Goal: Task Accomplishment & Management: Complete application form

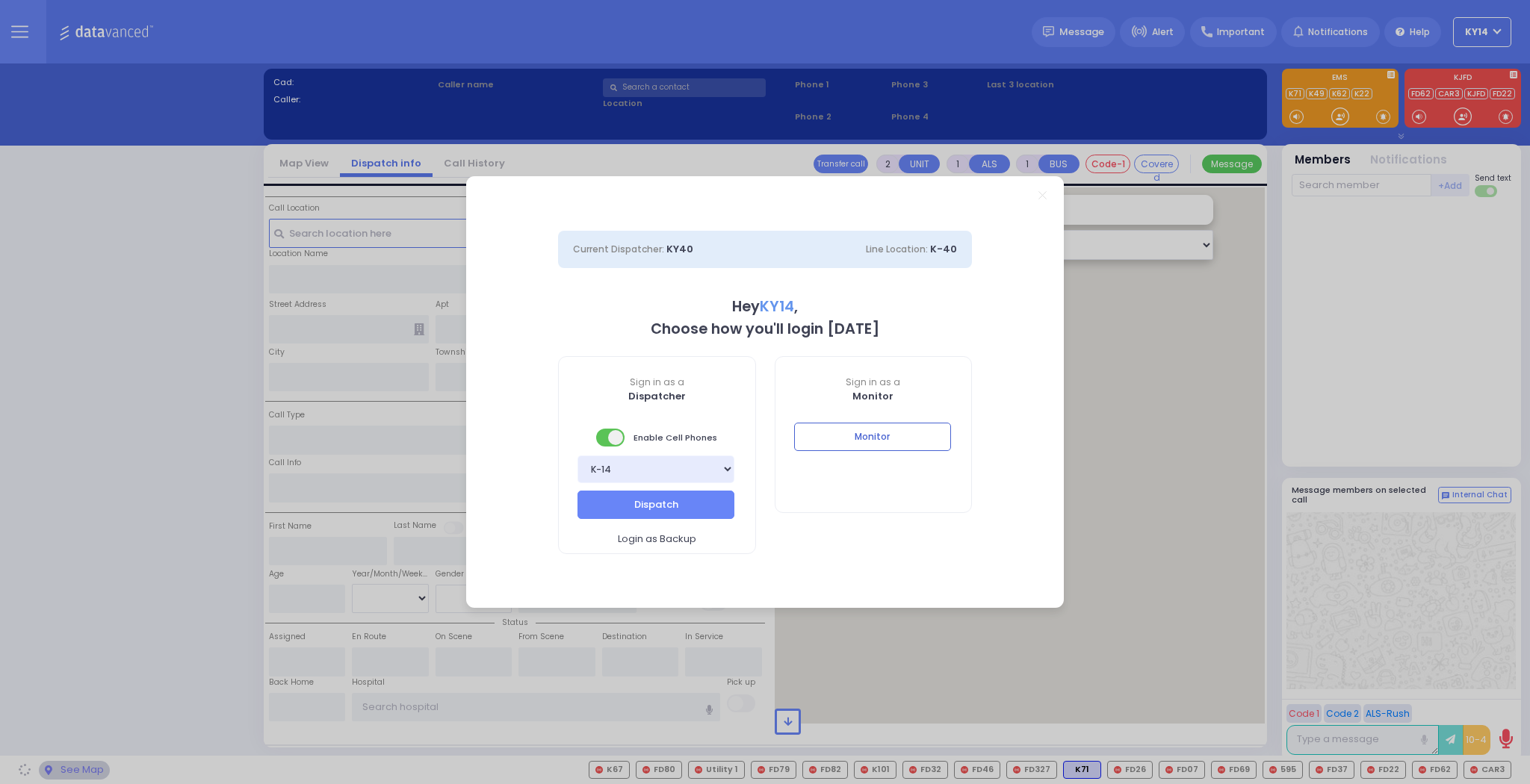
select select "2"
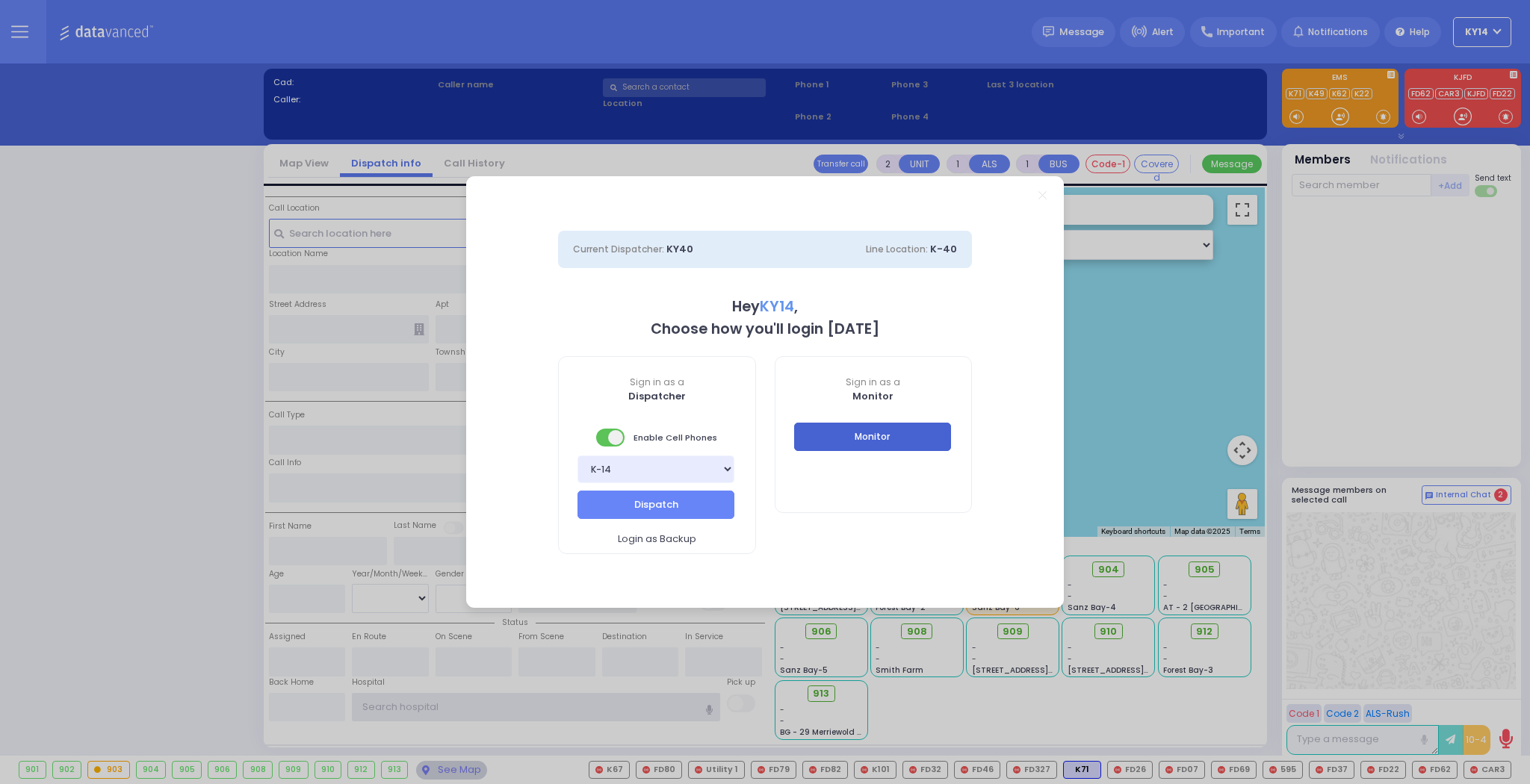
type input "ky14"
click at [861, 436] on button "Monitor" at bounding box center [872, 436] width 157 height 28
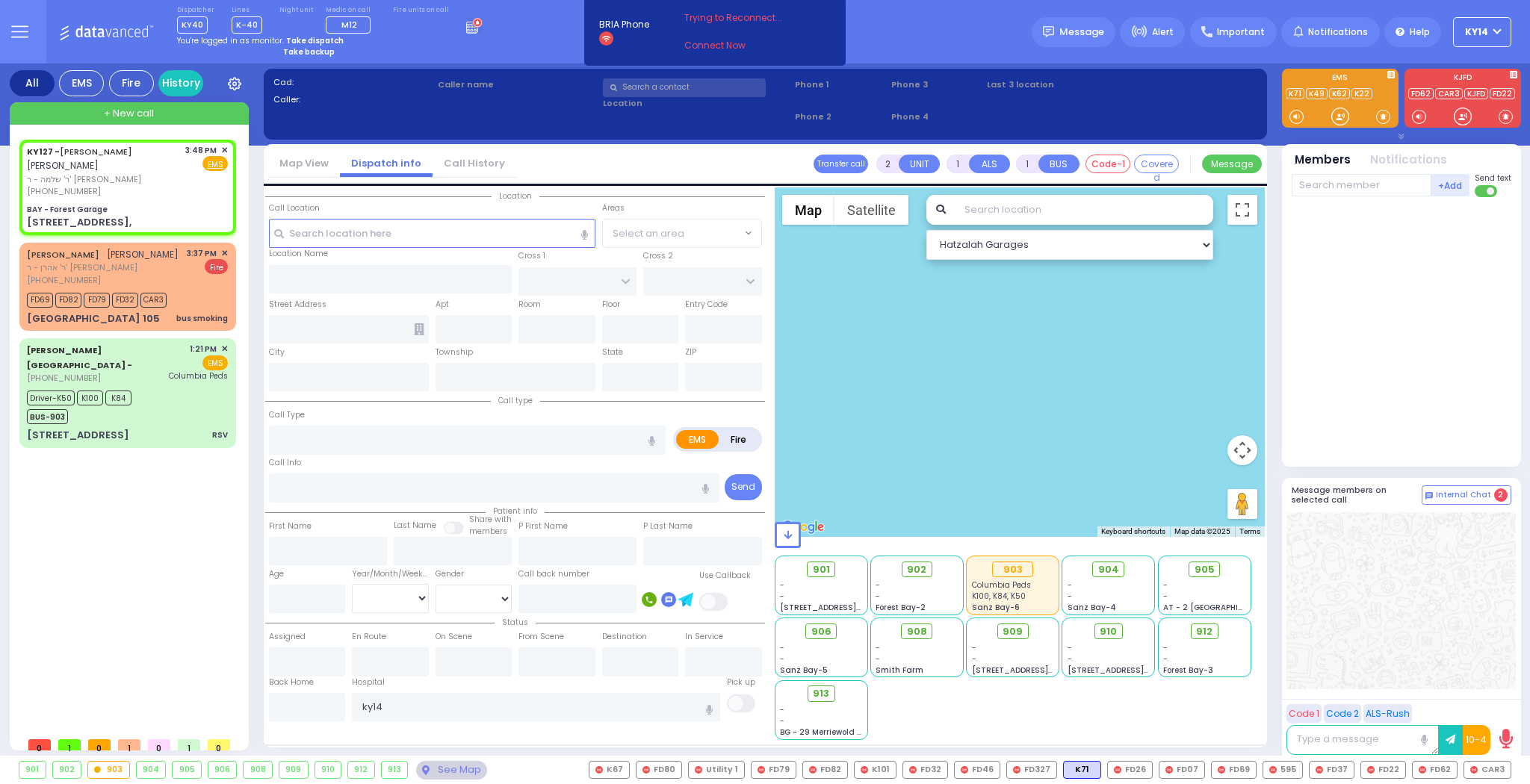
select select
radio input "true"
type input "AVRUM JACOB"
type input "HOFMAN"
select select
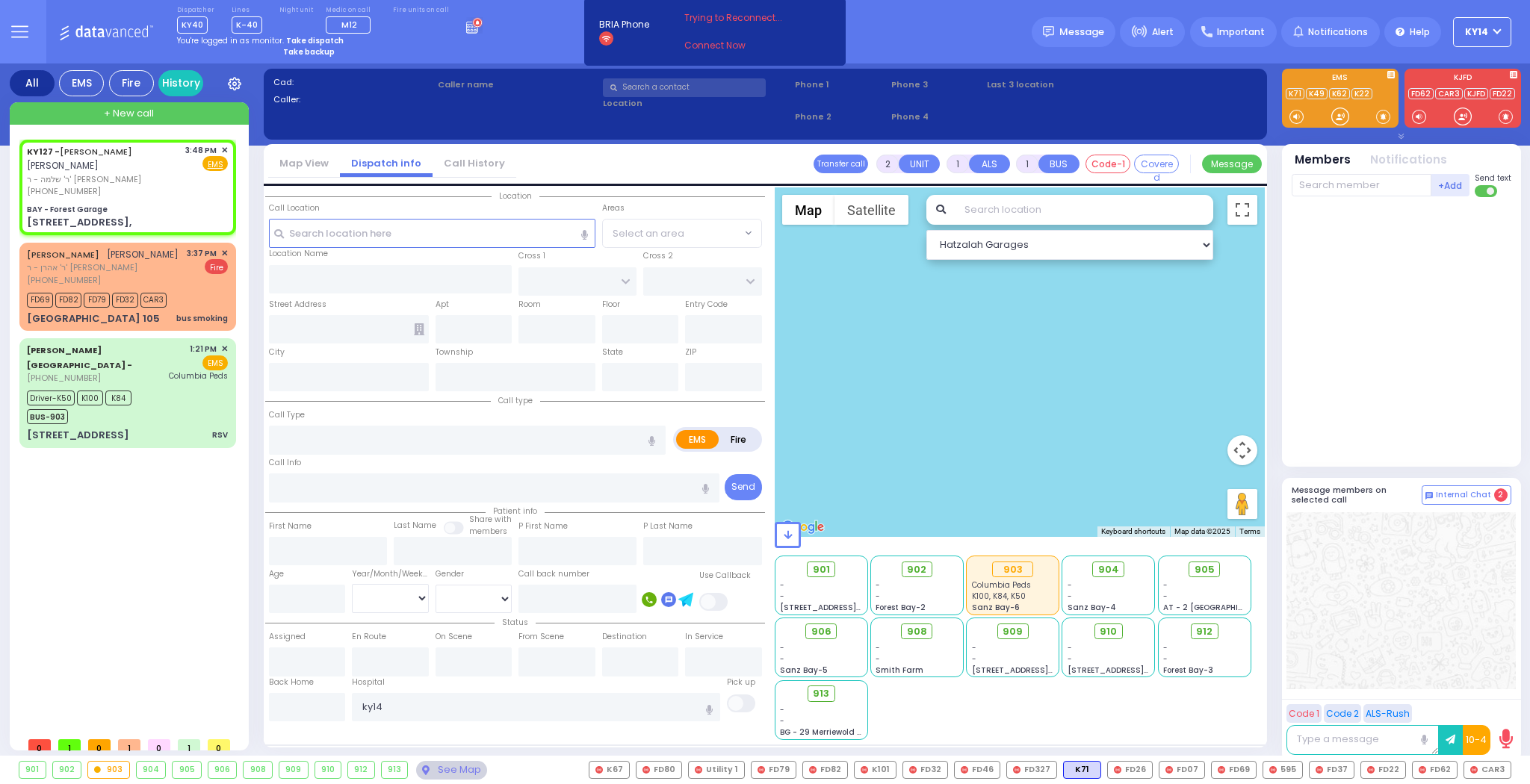
type input "15:48"
select select "Hatzalah Garages"
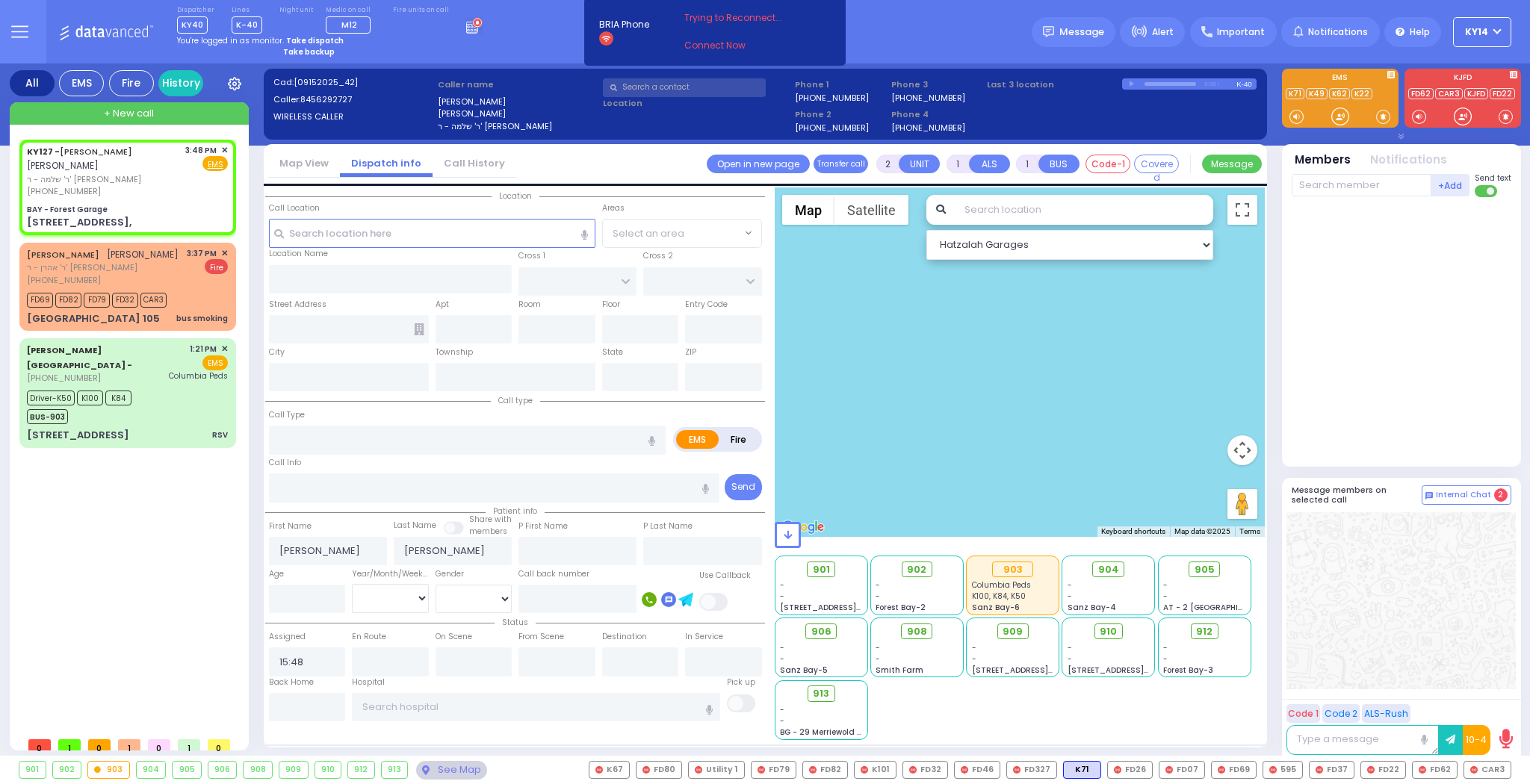
type input "BAY - Forest Garage"
type input "SANZ COURT"
type input "HAYES COURT"
type input "63 Forest Rd,"
type input "Monroe"
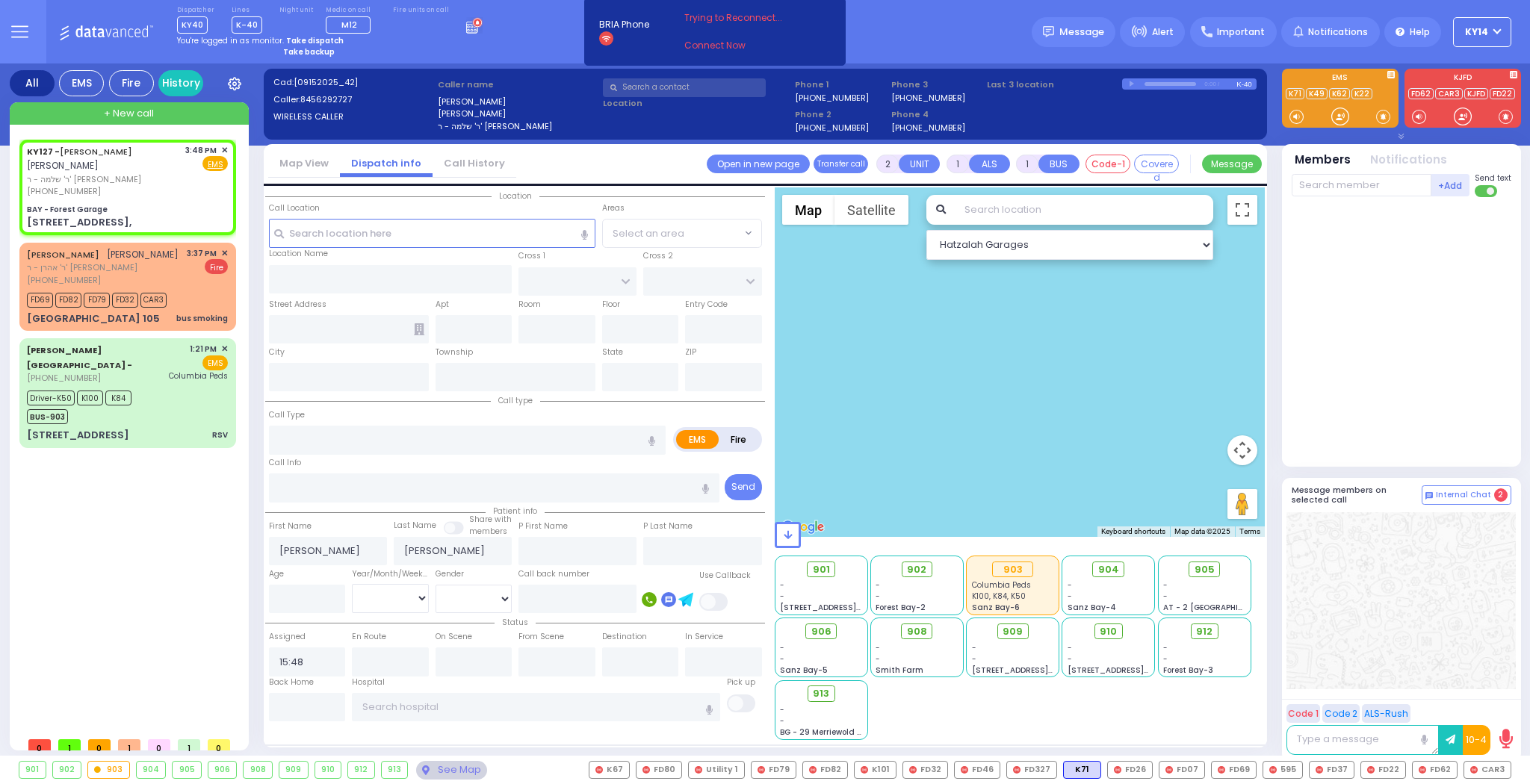
type input "[US_STATE]"
type input "10950"
select select "SECTION 2"
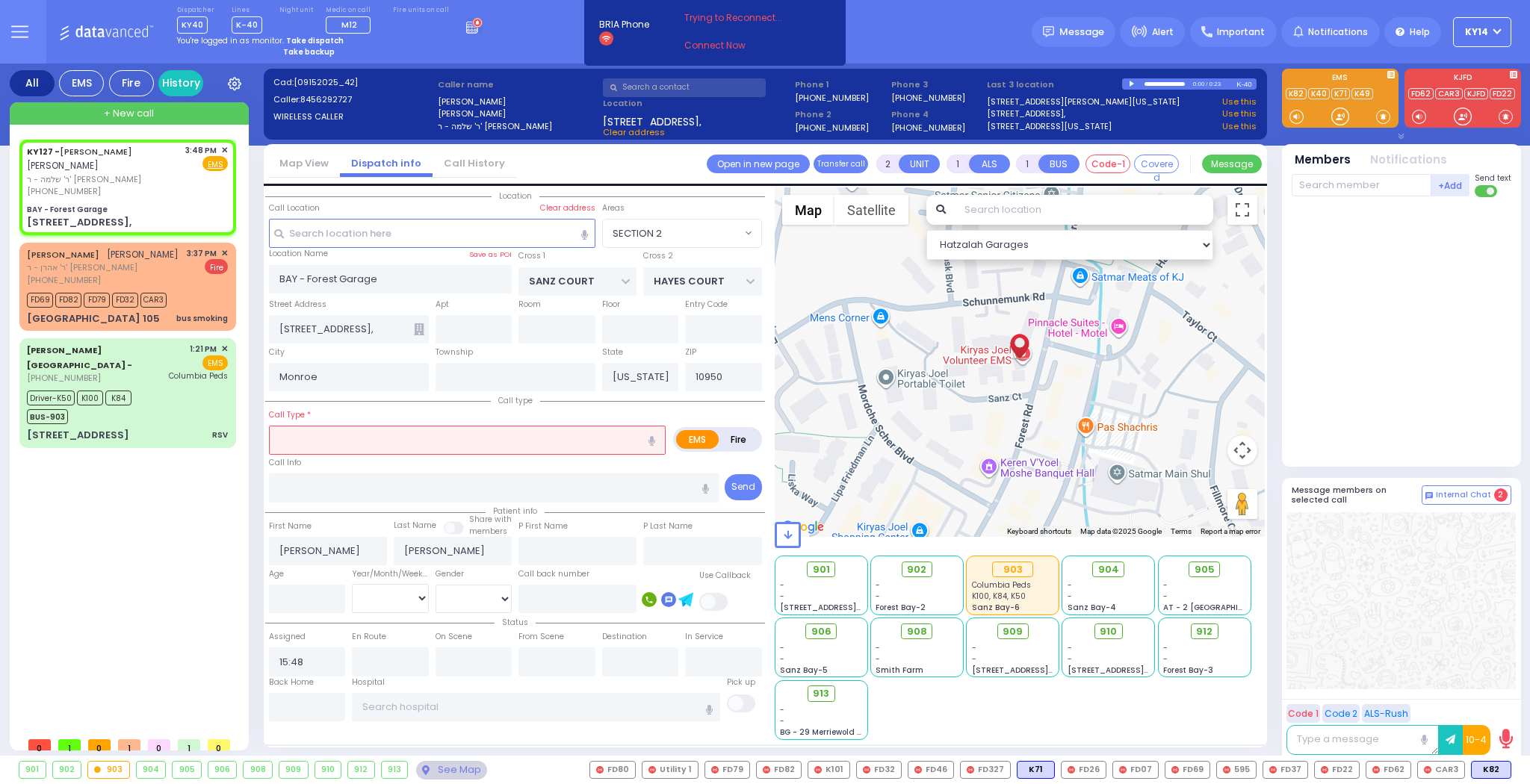
select select
type input "all"
radio input "true"
select select
select select "Hatzalah Garages"
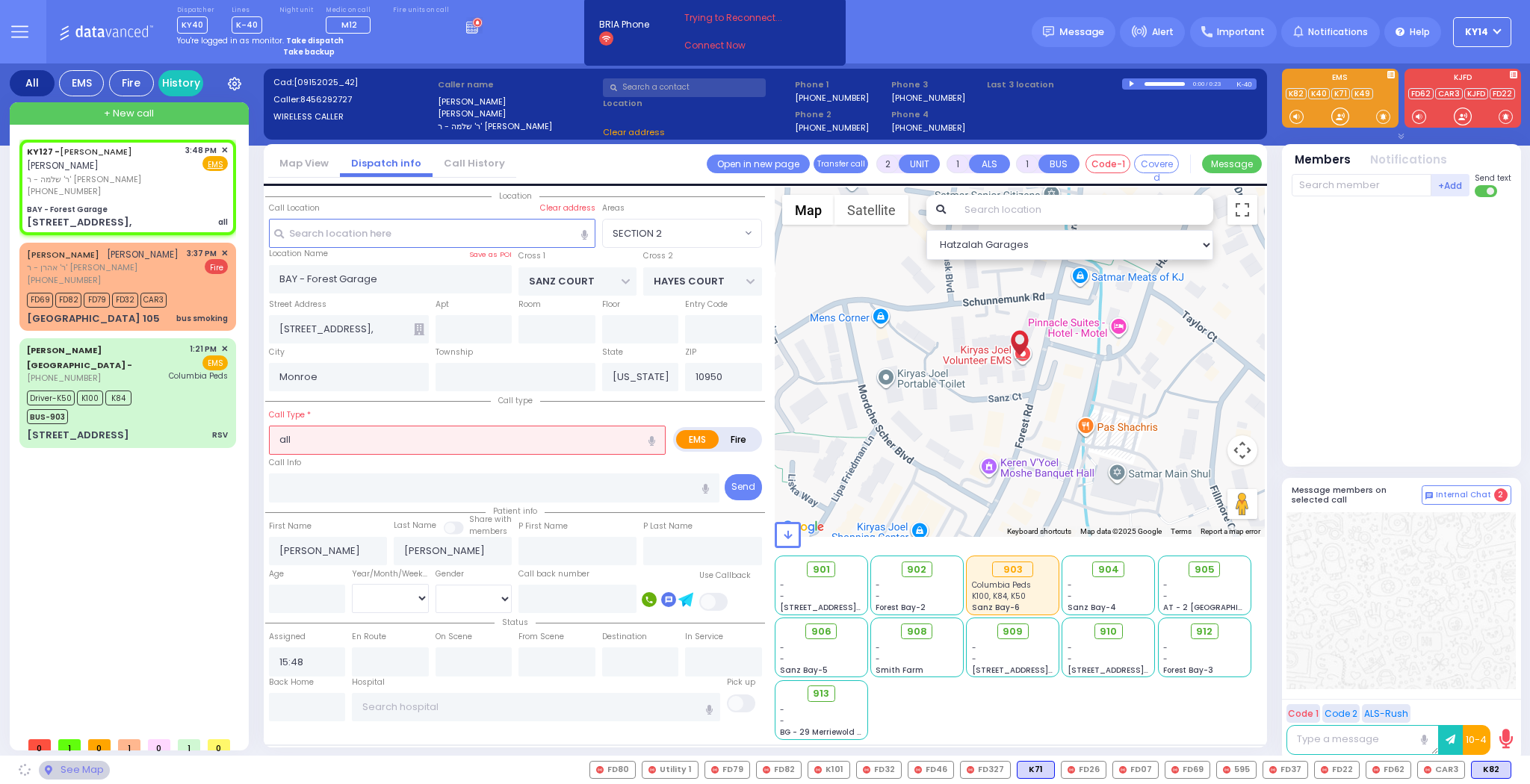
select select "SECTION 2"
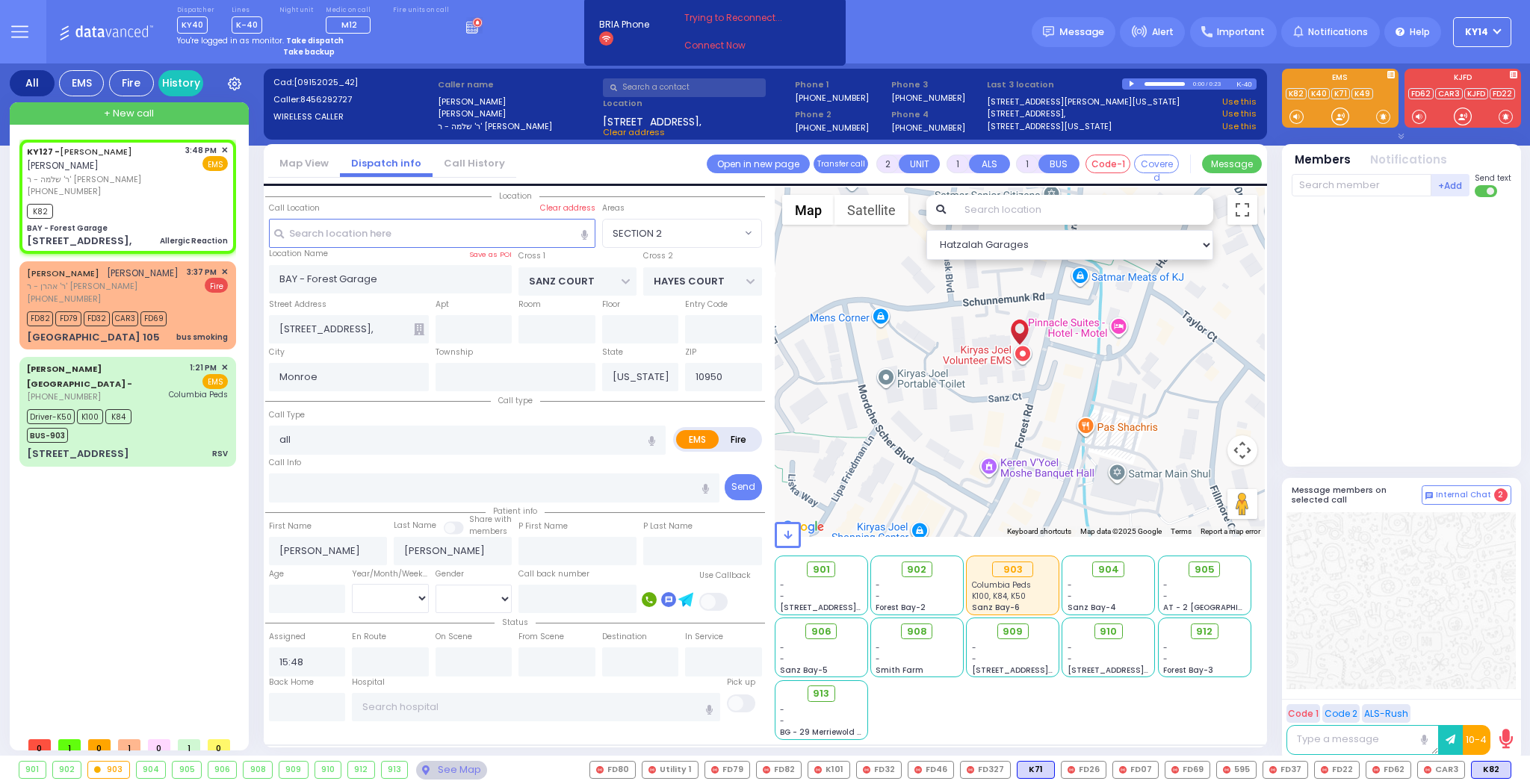
select select
type input "Allergic Reaction"
radio input "true"
select select
type input "15:49"
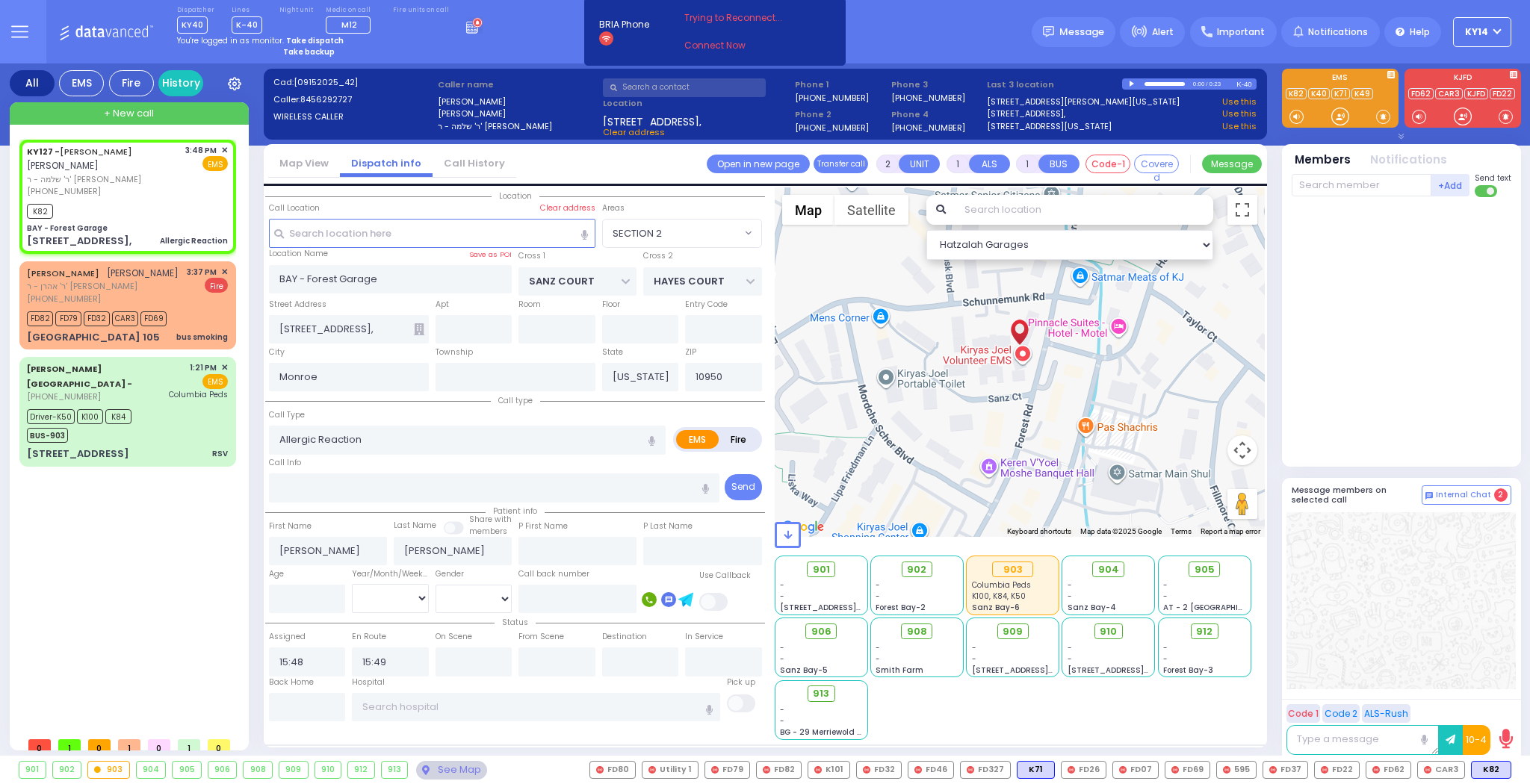
select select "Hatzalah Garages"
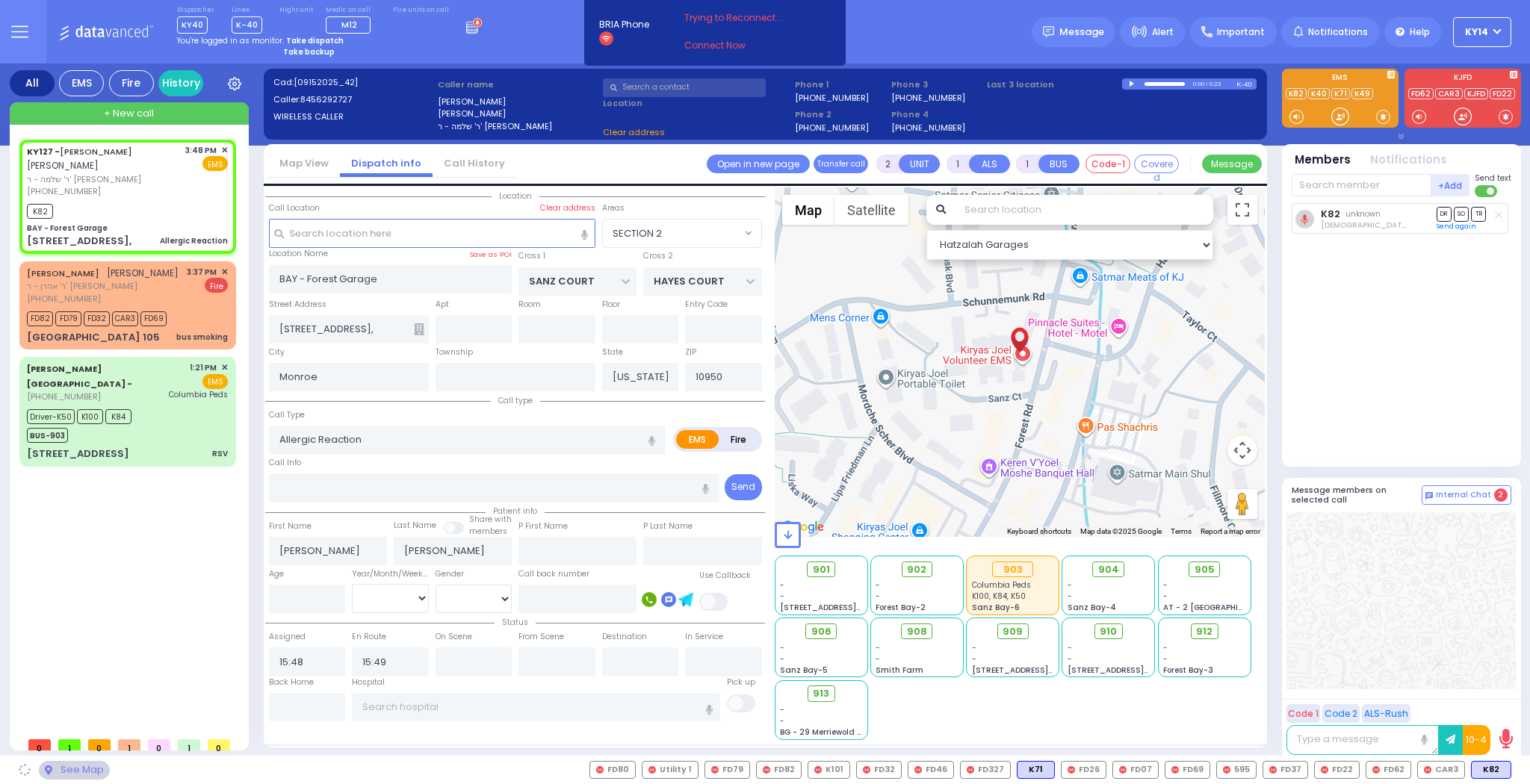
select select "SECTION 2"
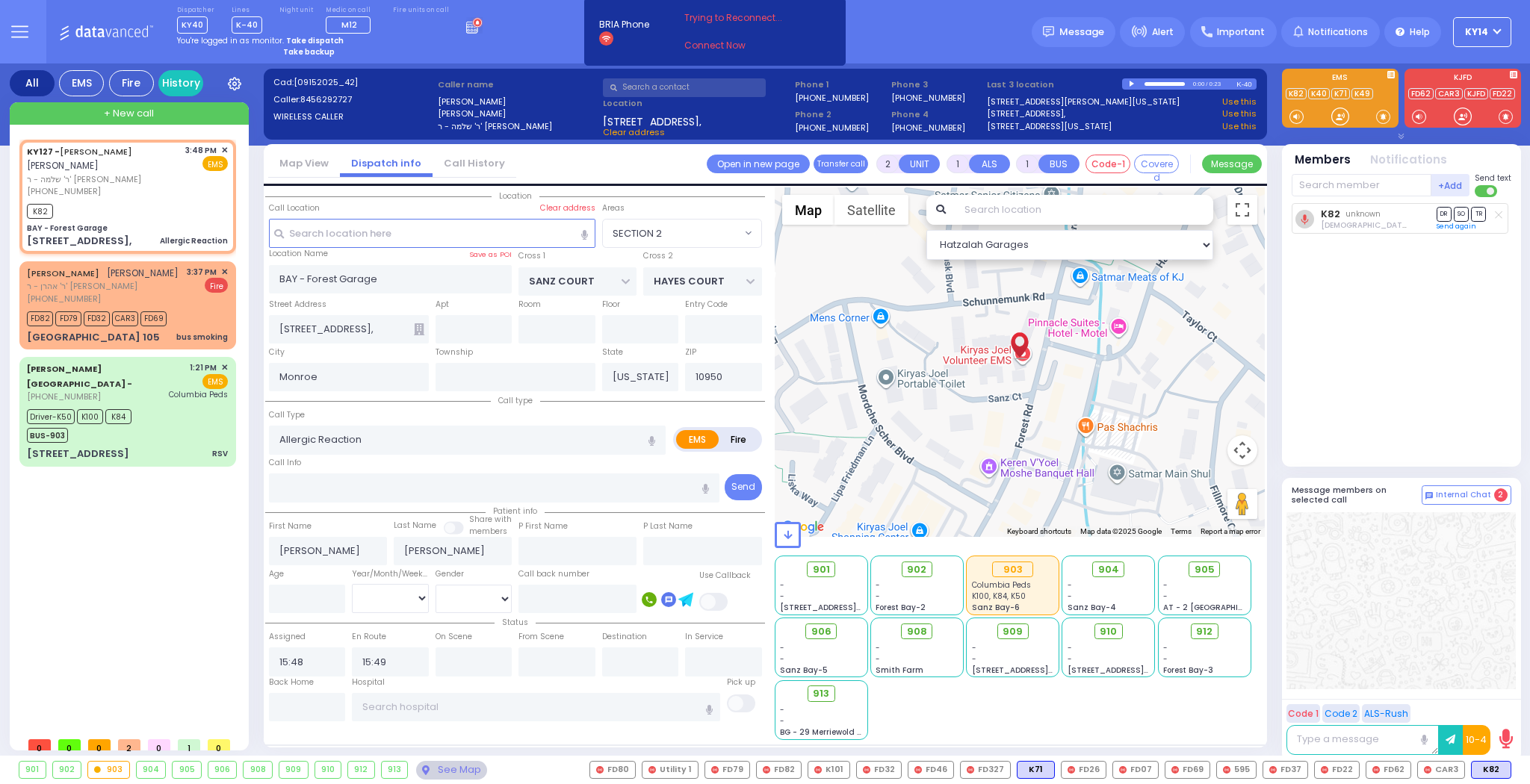
select select
radio input "true"
select select
select select "Hatzalah Garages"
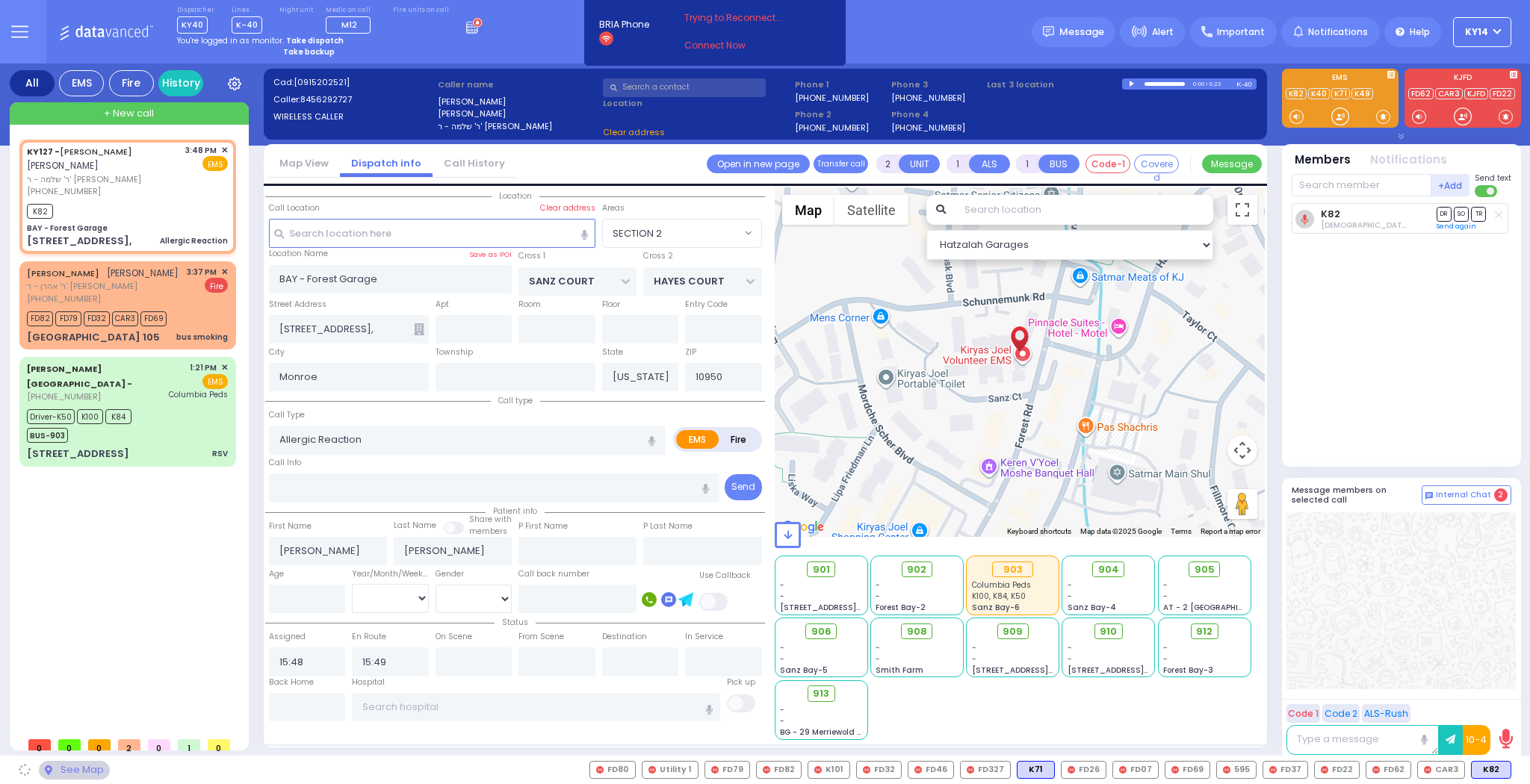
select select "SECTION 2"
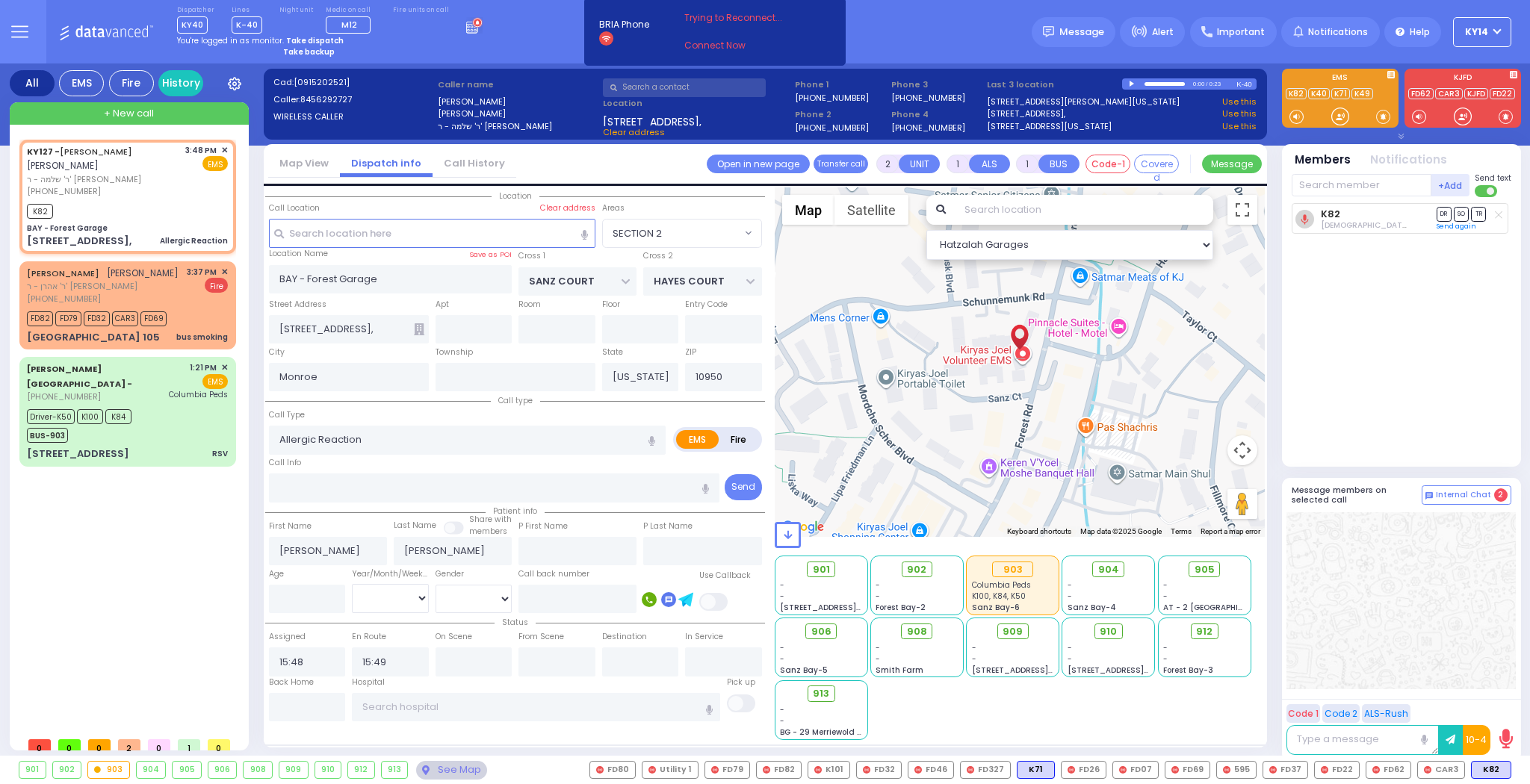
select select
radio input "true"
select select
select select "Hatzalah Garages"
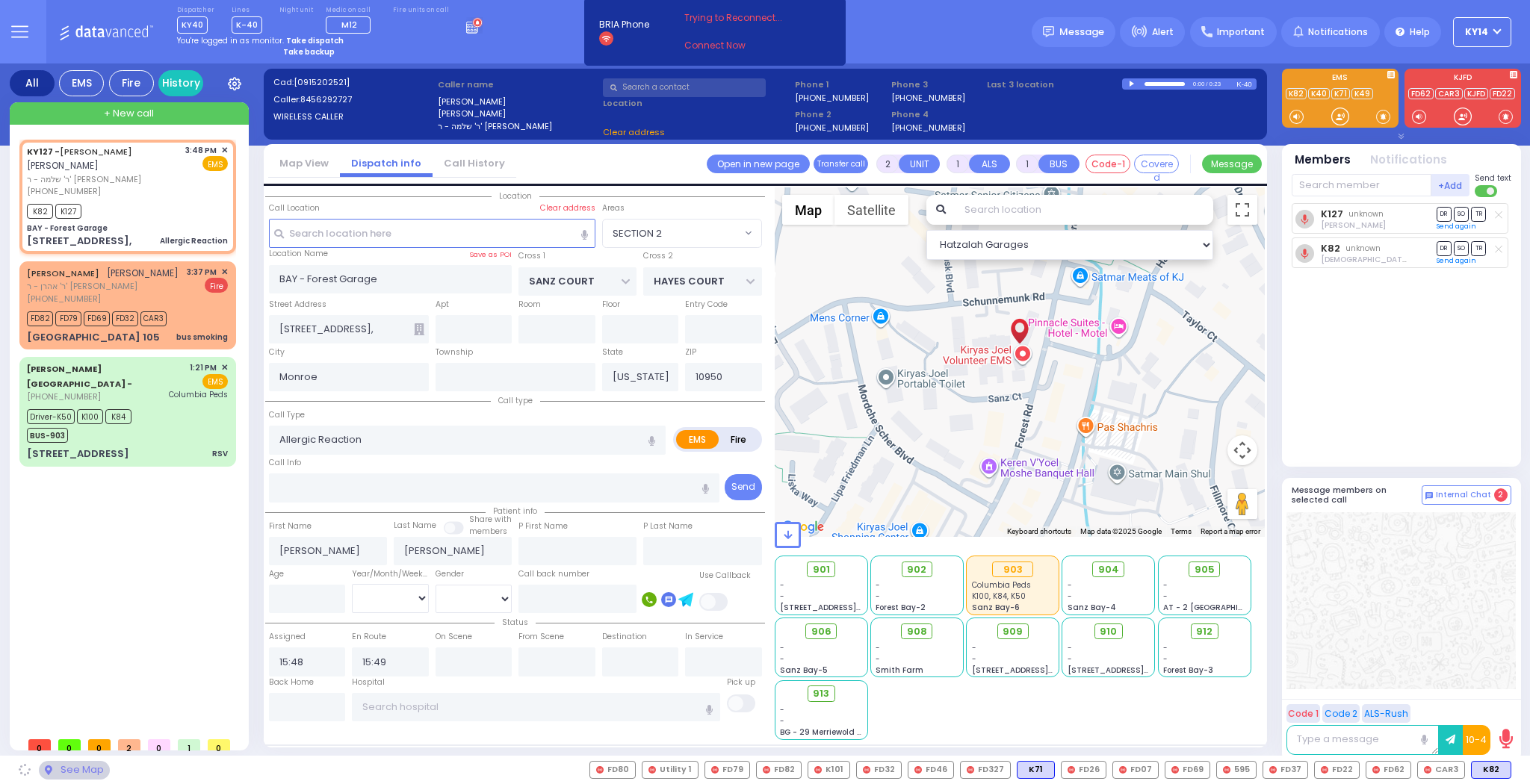
select select "SECTION 2"
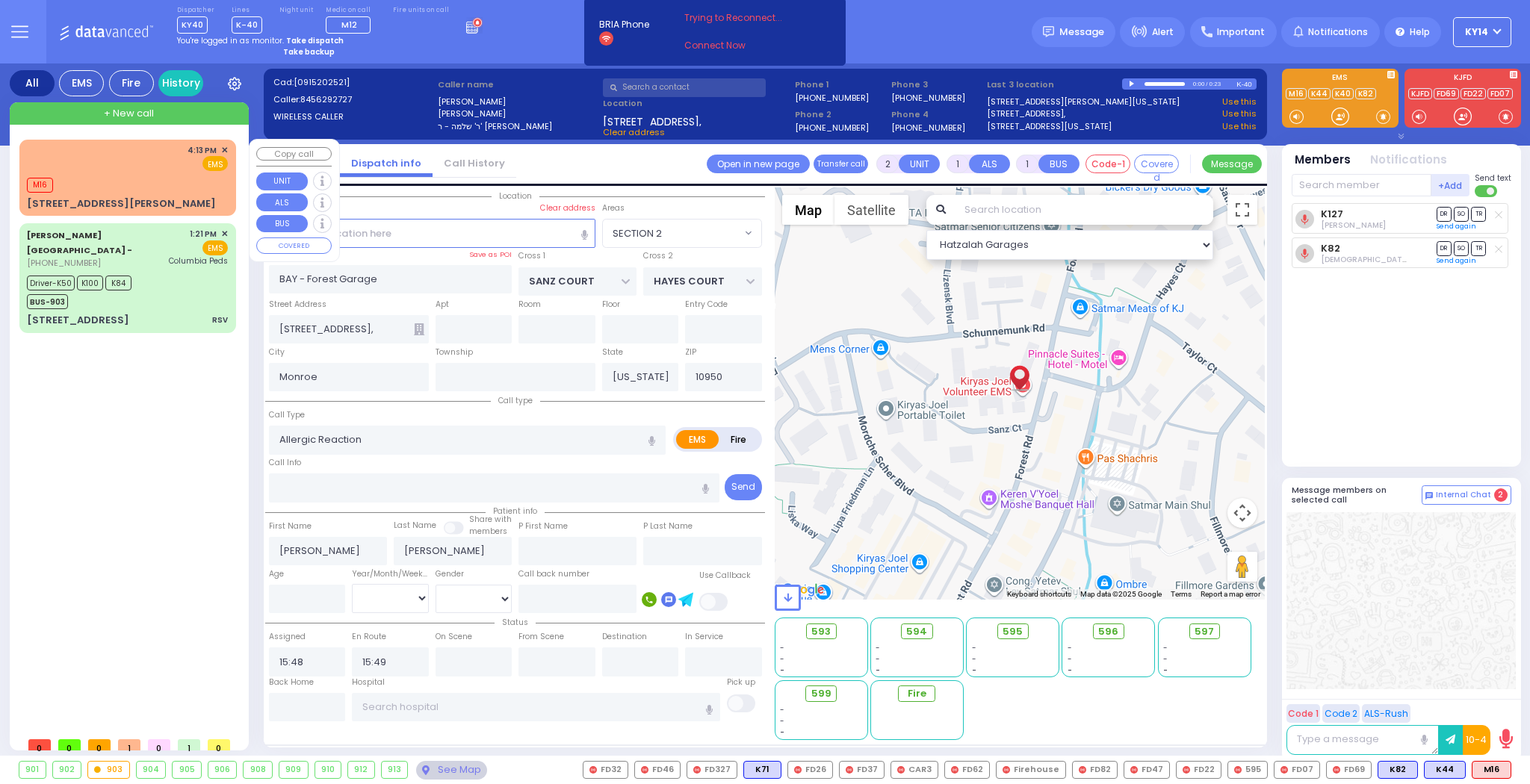
click at [134, 171] on div "4:13 PM ✕ EMS M16" at bounding box center [127, 178] width 211 height 71
select select
radio input "true"
select select
type input "16:13"
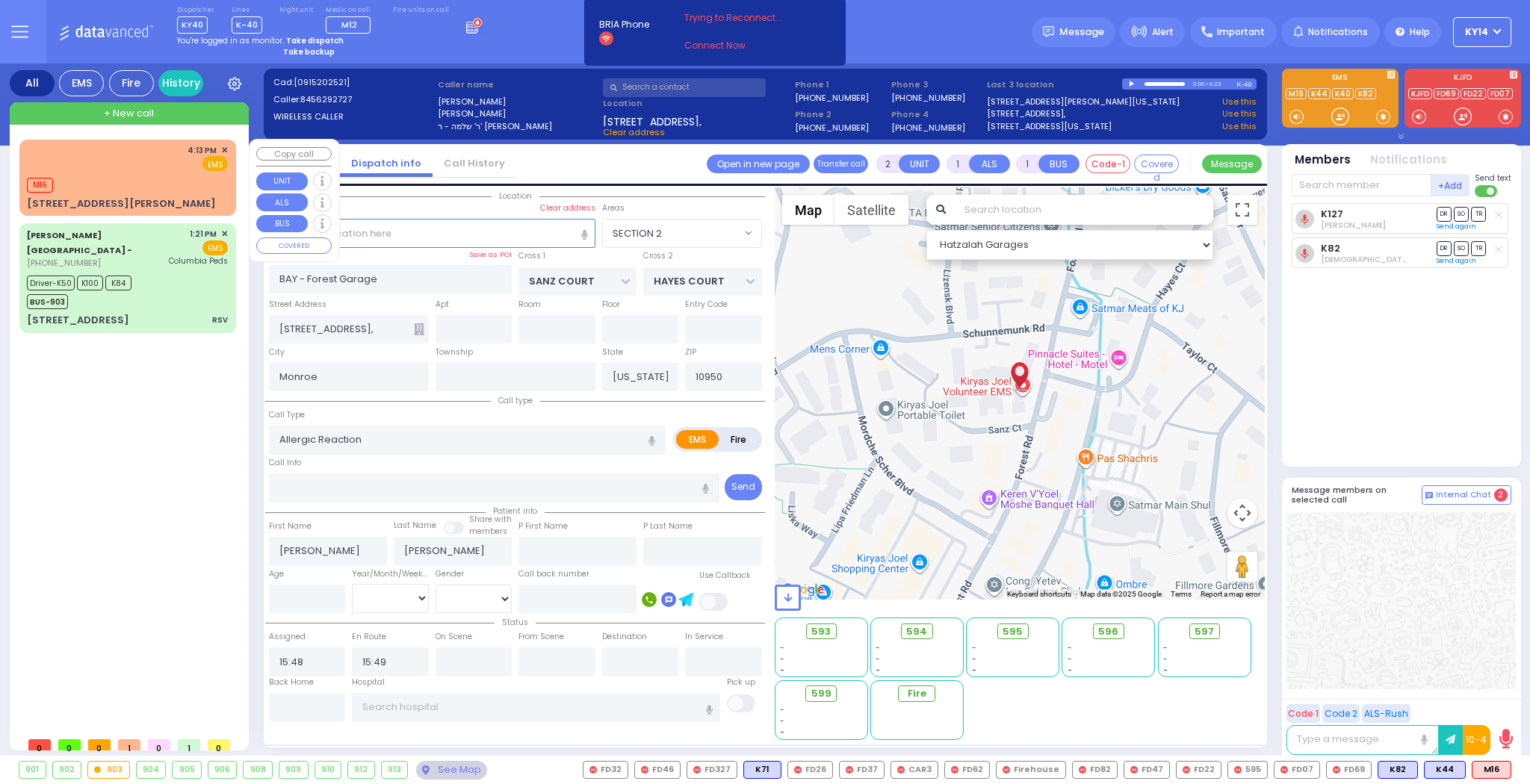
type input "16:13"
select select "Hatzalah Garages"
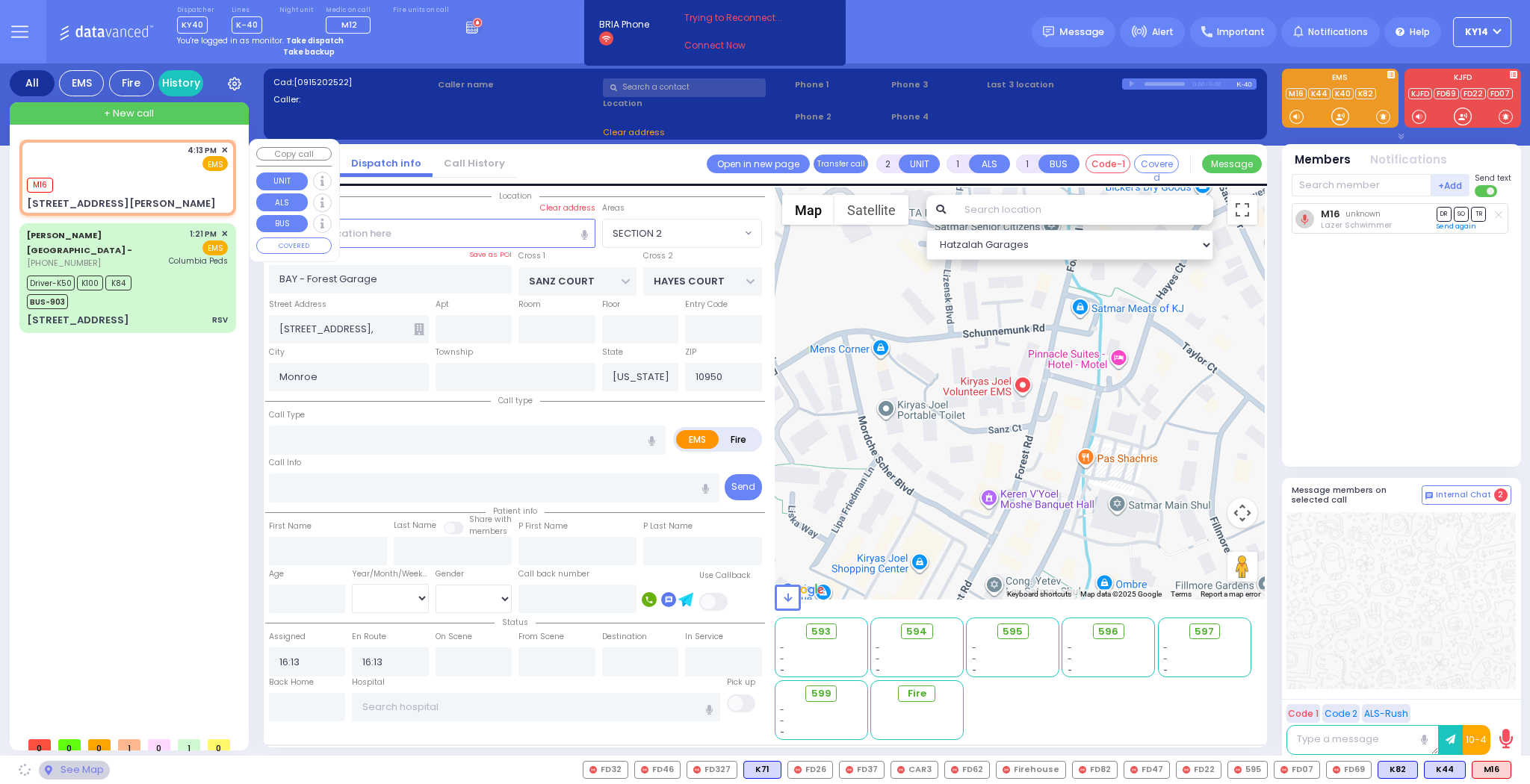
type input "DUELK AVE"
type input "[STREET_ADDRESS][PERSON_NAME]"
select select "[GEOGRAPHIC_DATA]"
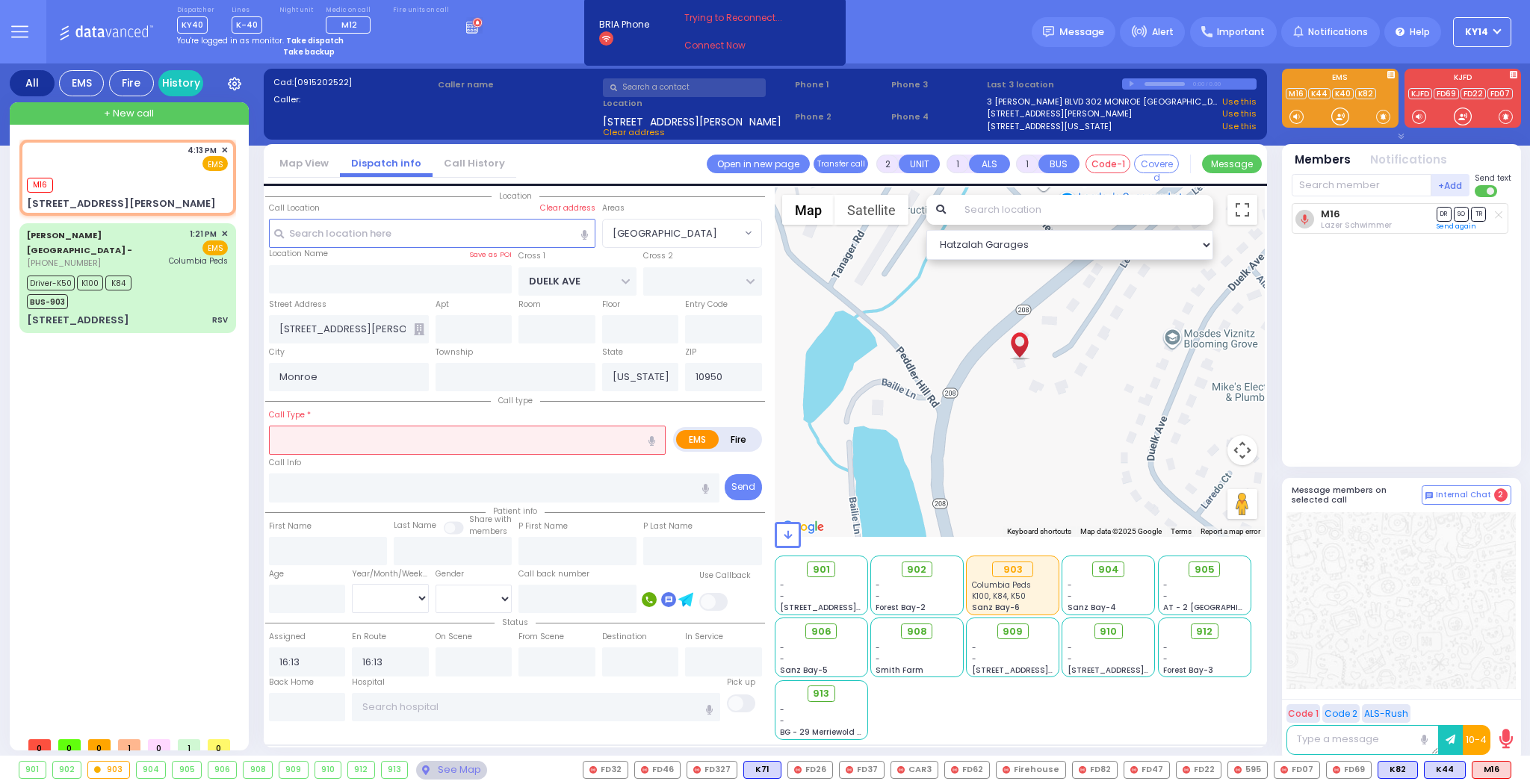
click at [414, 329] on icon at bounding box center [419, 329] width 11 height 12
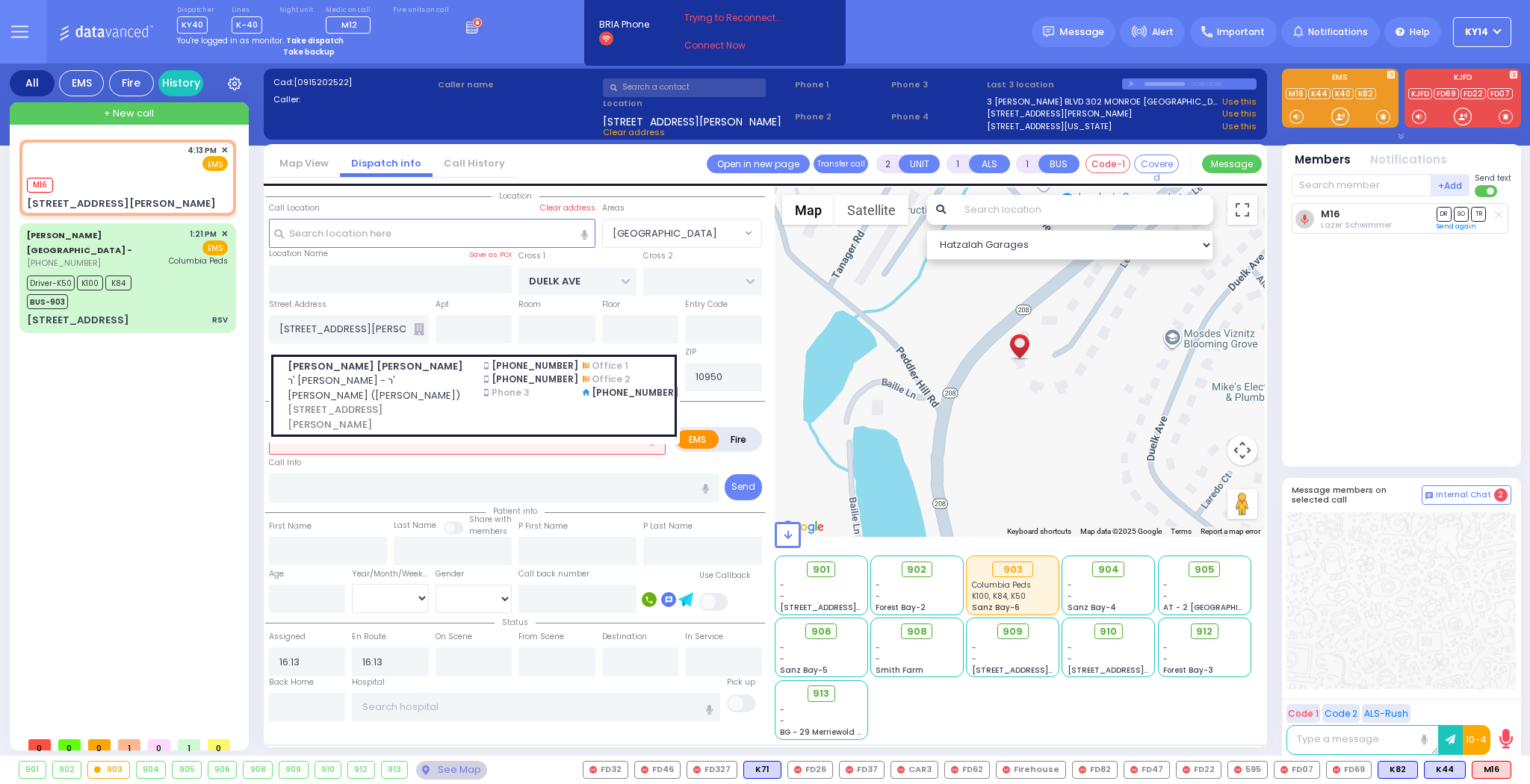
click at [197, 388] on div "4:13 PM ✕ M16 K100" at bounding box center [131, 435] width 223 height 590
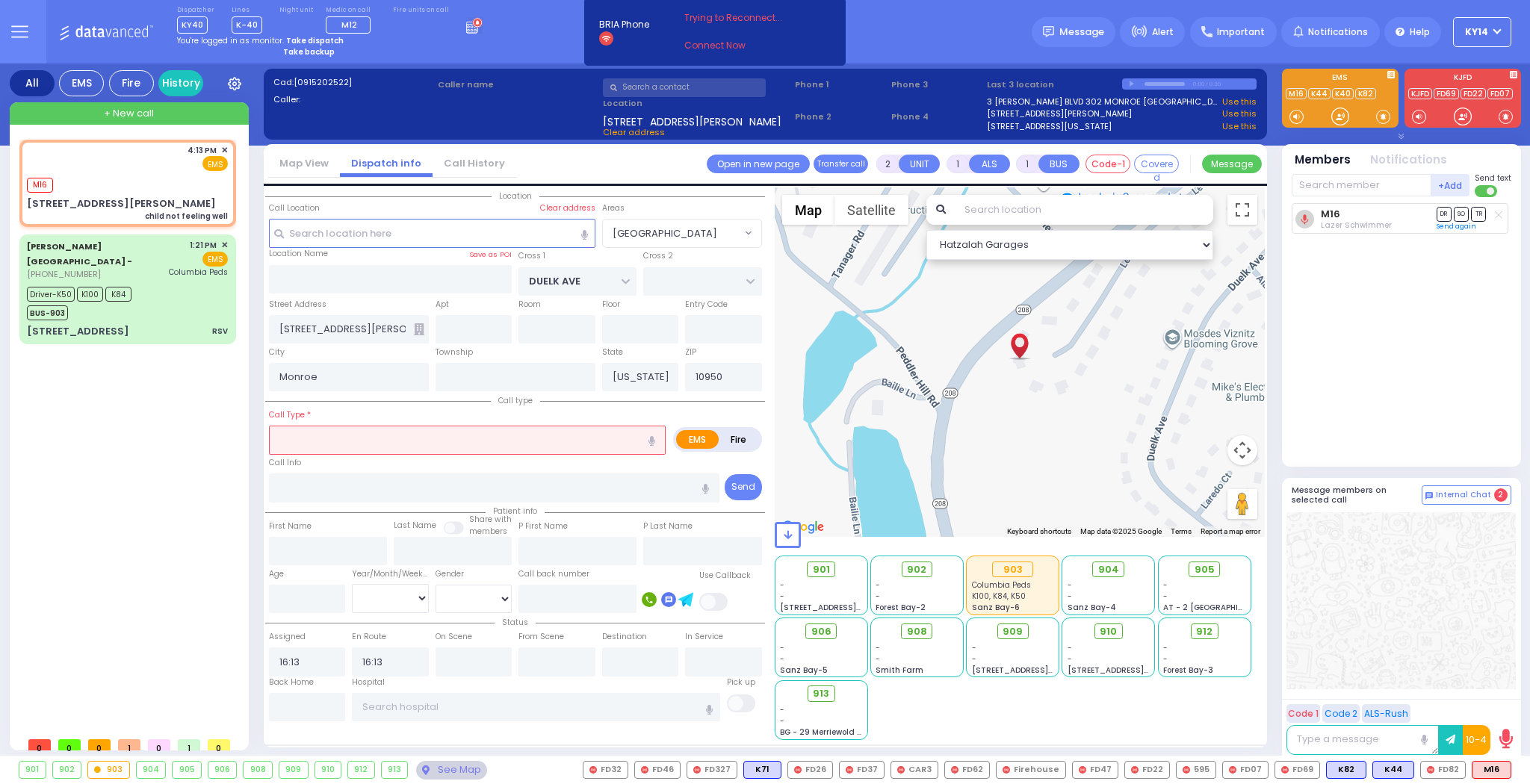
select select
type input "child not feeling well"
radio input "true"
select select
select select "Hatzalah Garages"
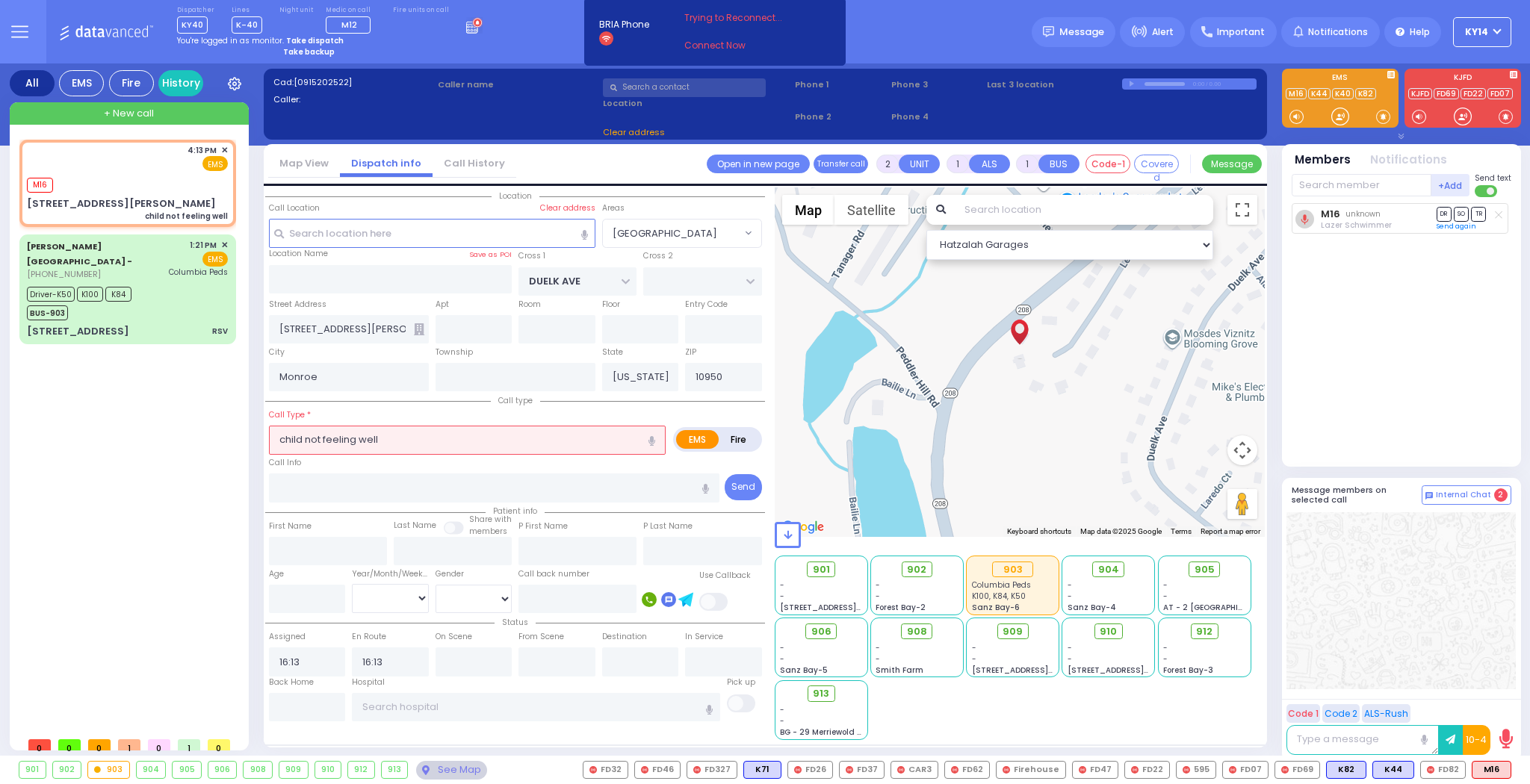
select select
radio input "true"
select select
select select "Hatzalah Garages"
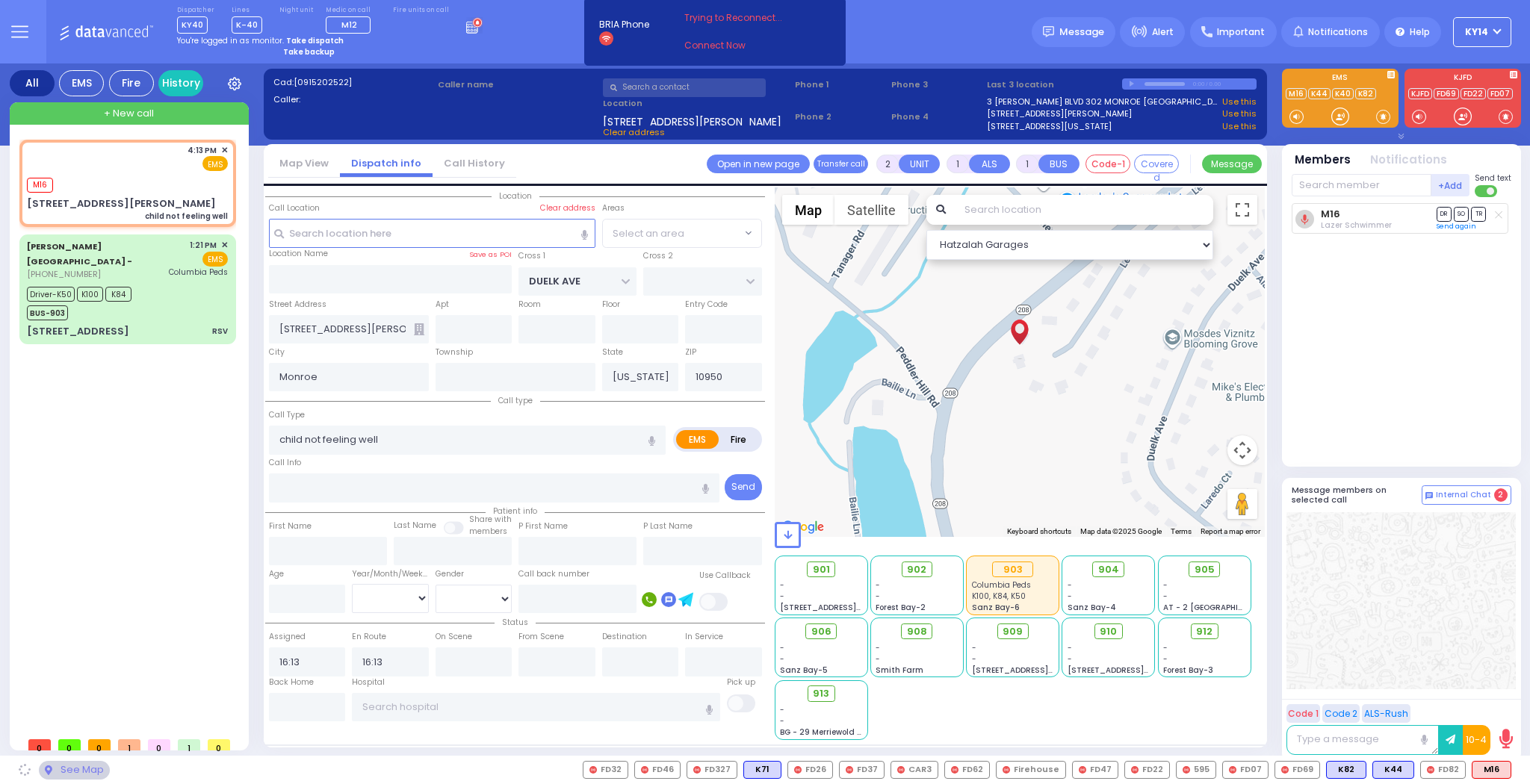
select select "[GEOGRAPHIC_DATA]"
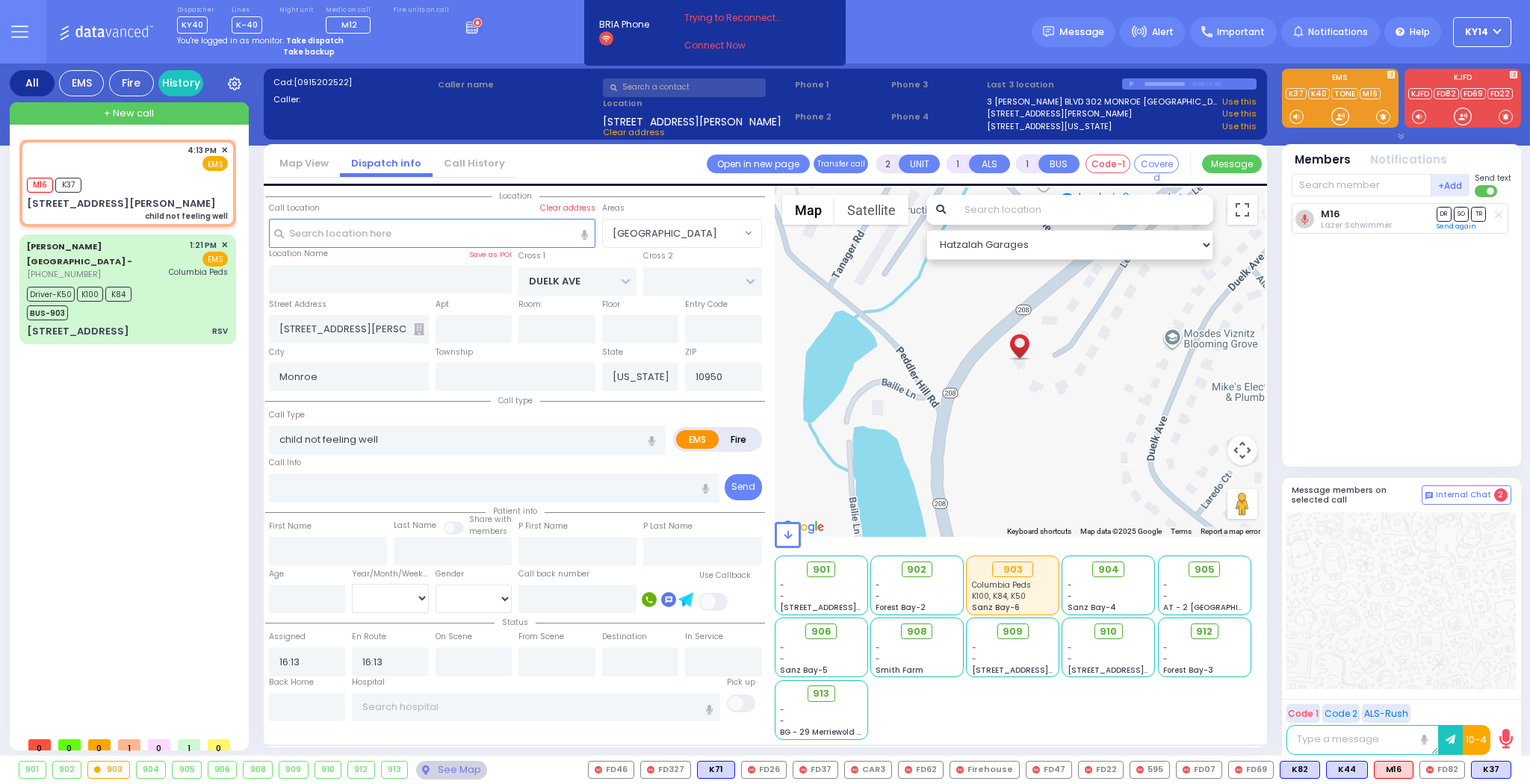
select select
radio input "true"
select select
select select "Hatzalah Garages"
select select "[GEOGRAPHIC_DATA]"
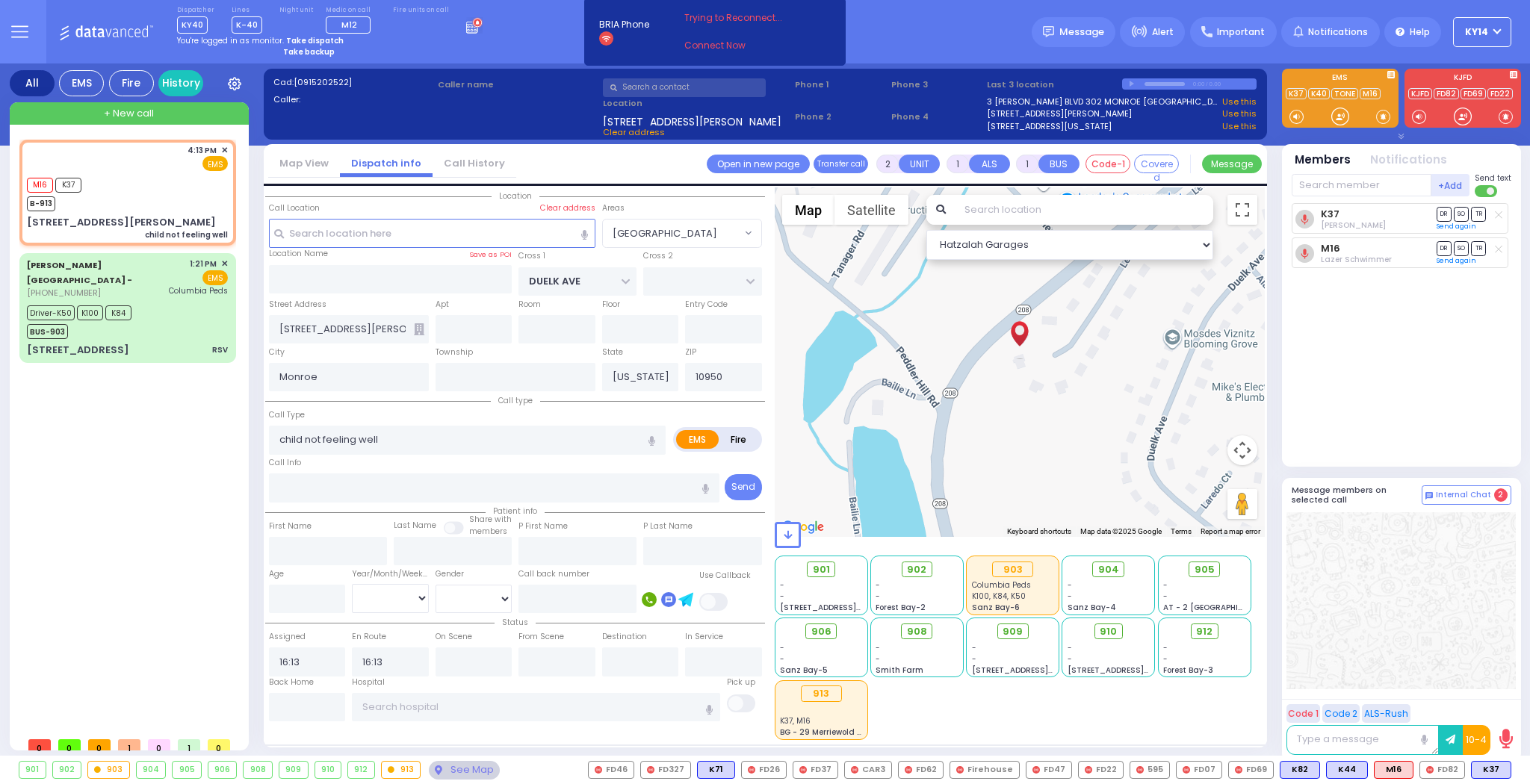
select select
radio input "true"
select select
select select "Hatzalah Garages"
select select "[GEOGRAPHIC_DATA]"
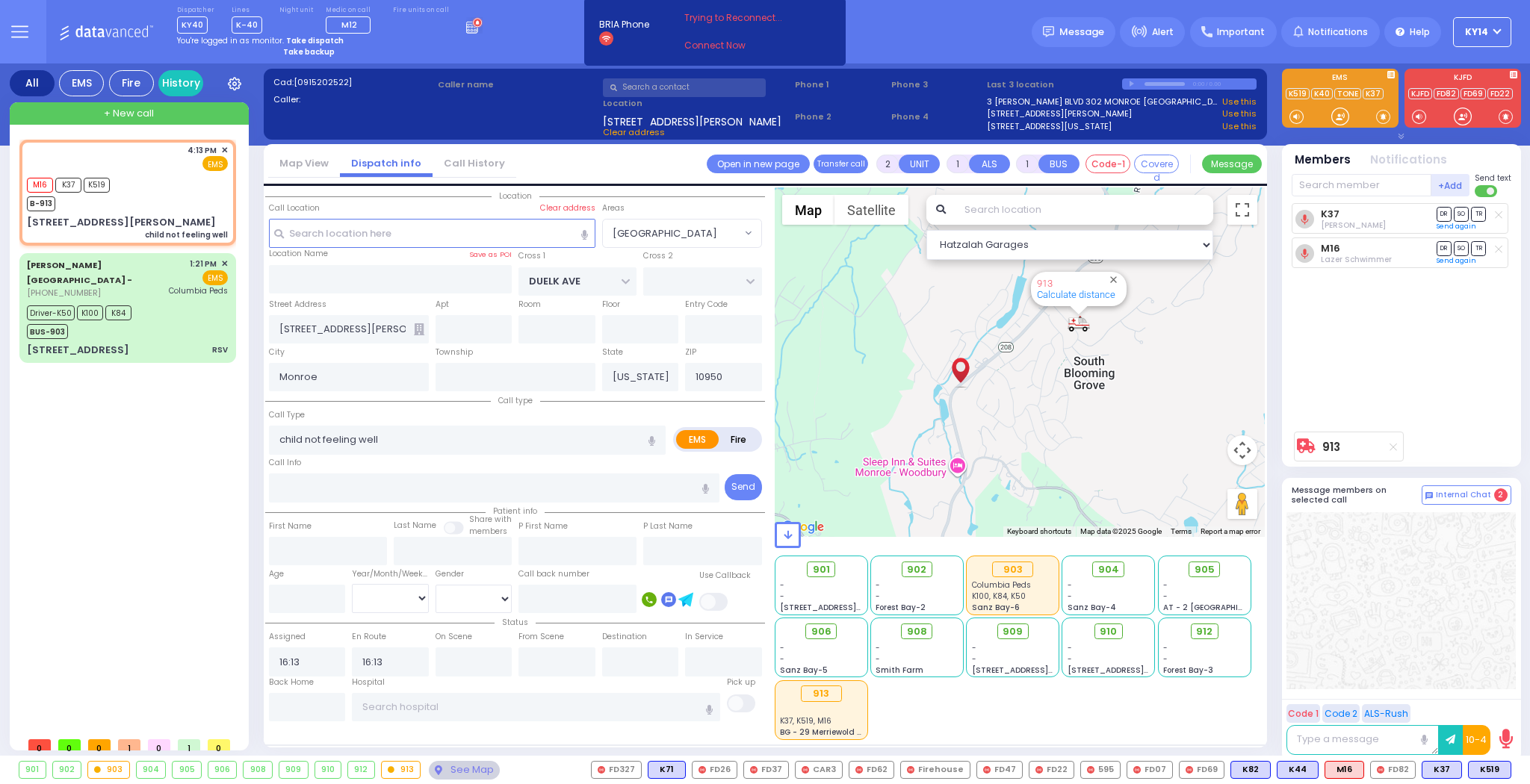
select select
radio input "true"
select select
select select "Hatzalah Garages"
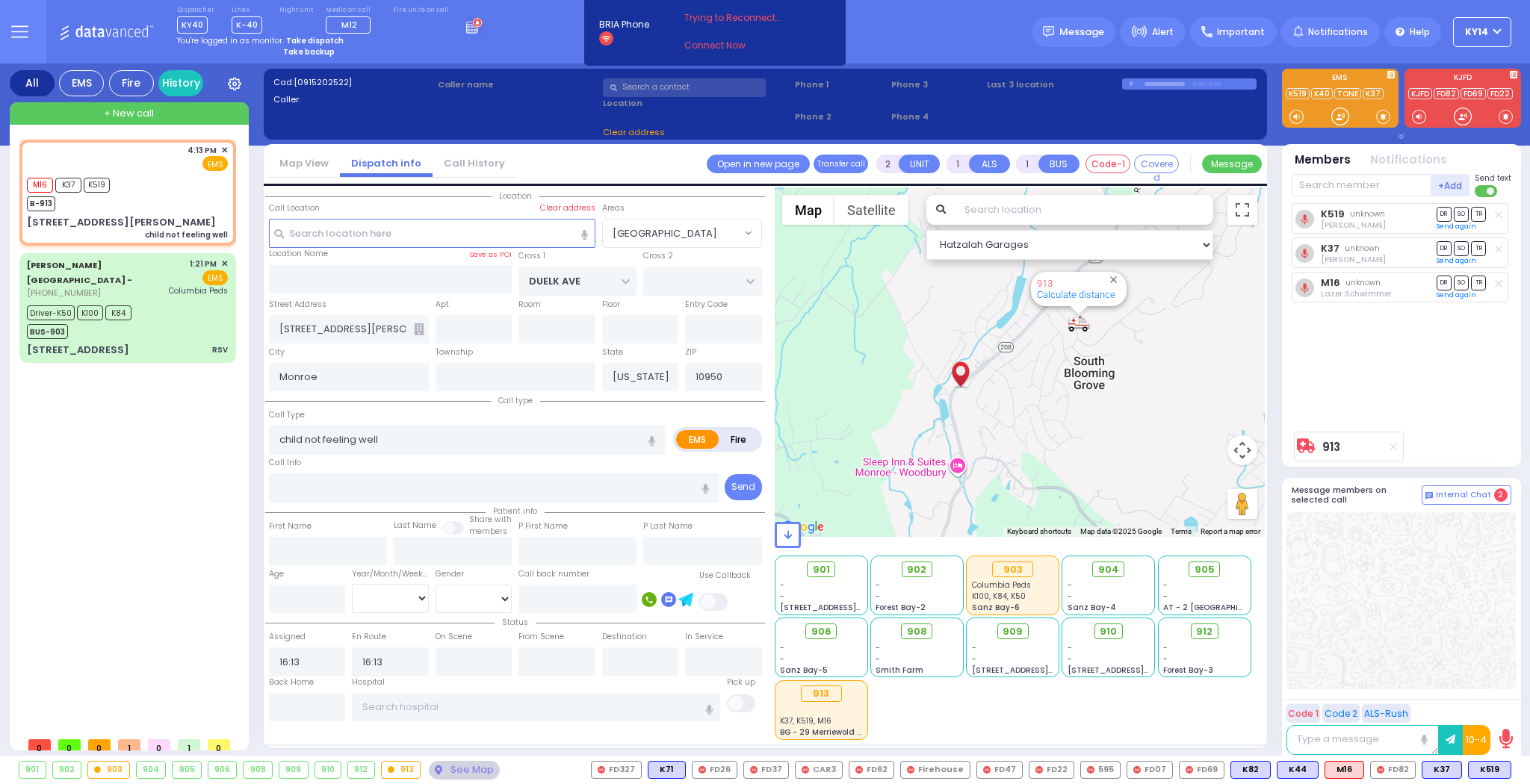
select select "[GEOGRAPHIC_DATA]"
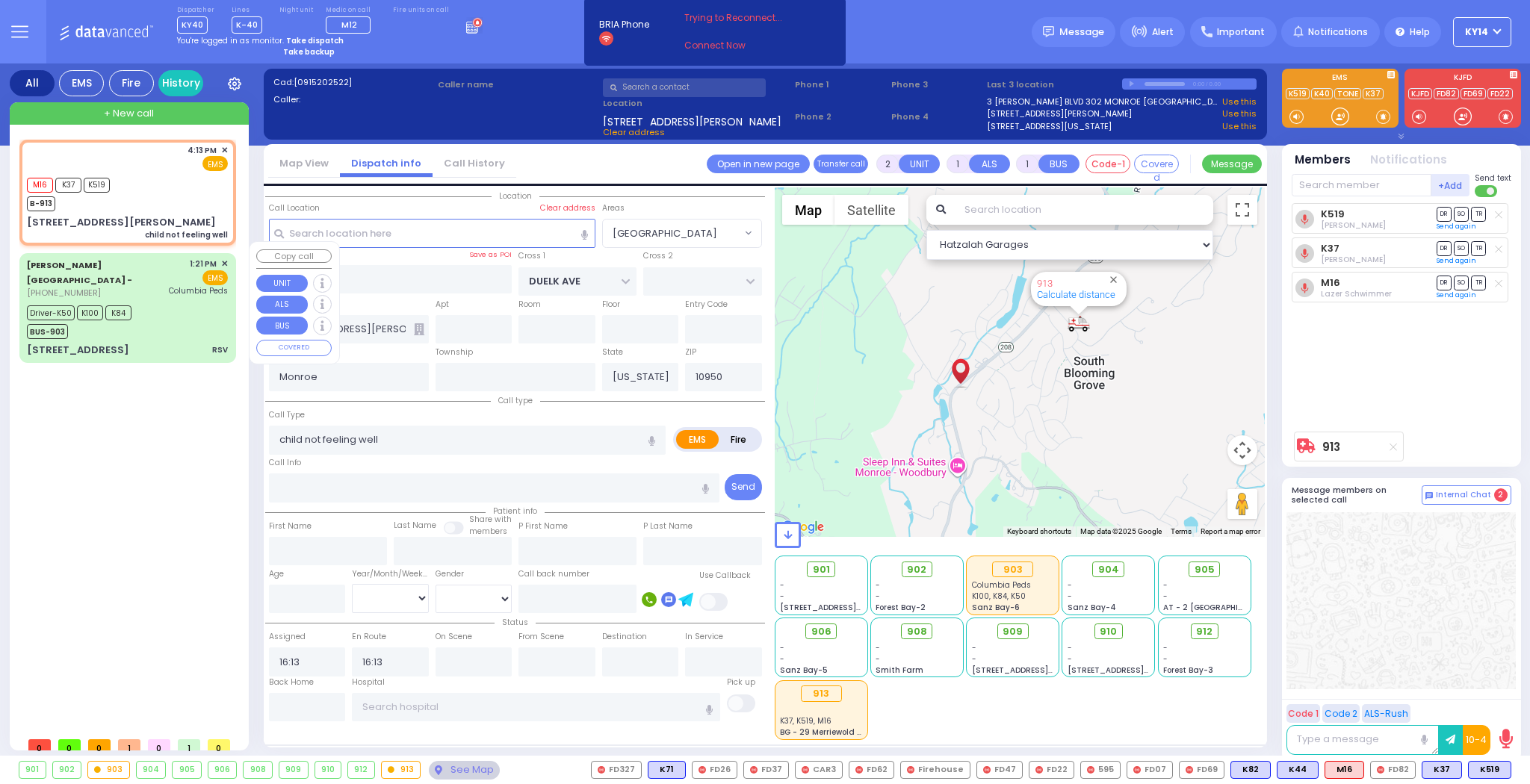
click at [157, 278] on div "Aizer Health Center - (845) 782-3242 1:21 PM ✕ EMS Columbia Peds" at bounding box center [127, 278] width 201 height 42
type input "6"
select select
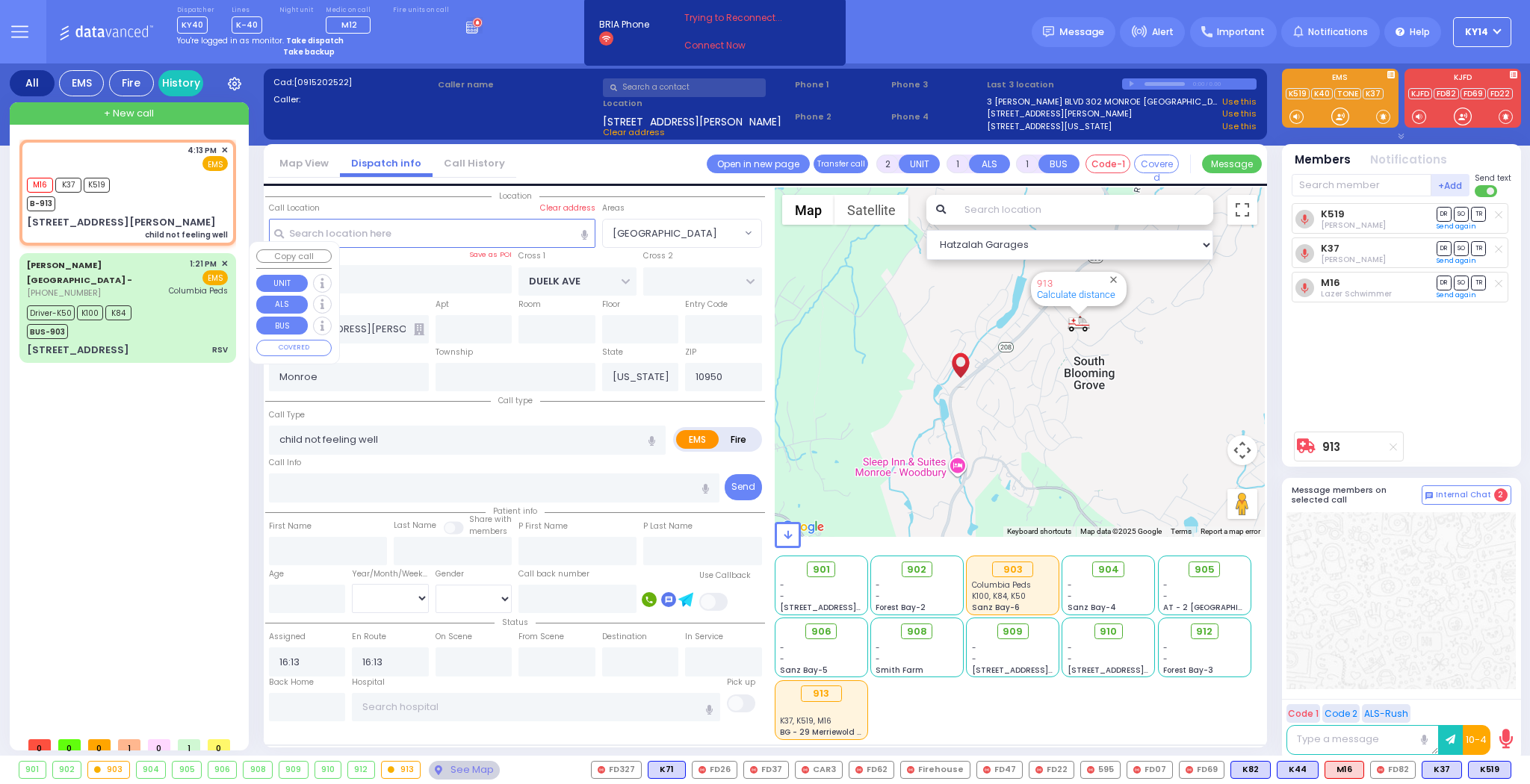
type input "RSV"
radio input "true"
type input "Shea"
type input "Simon"
type input "1"
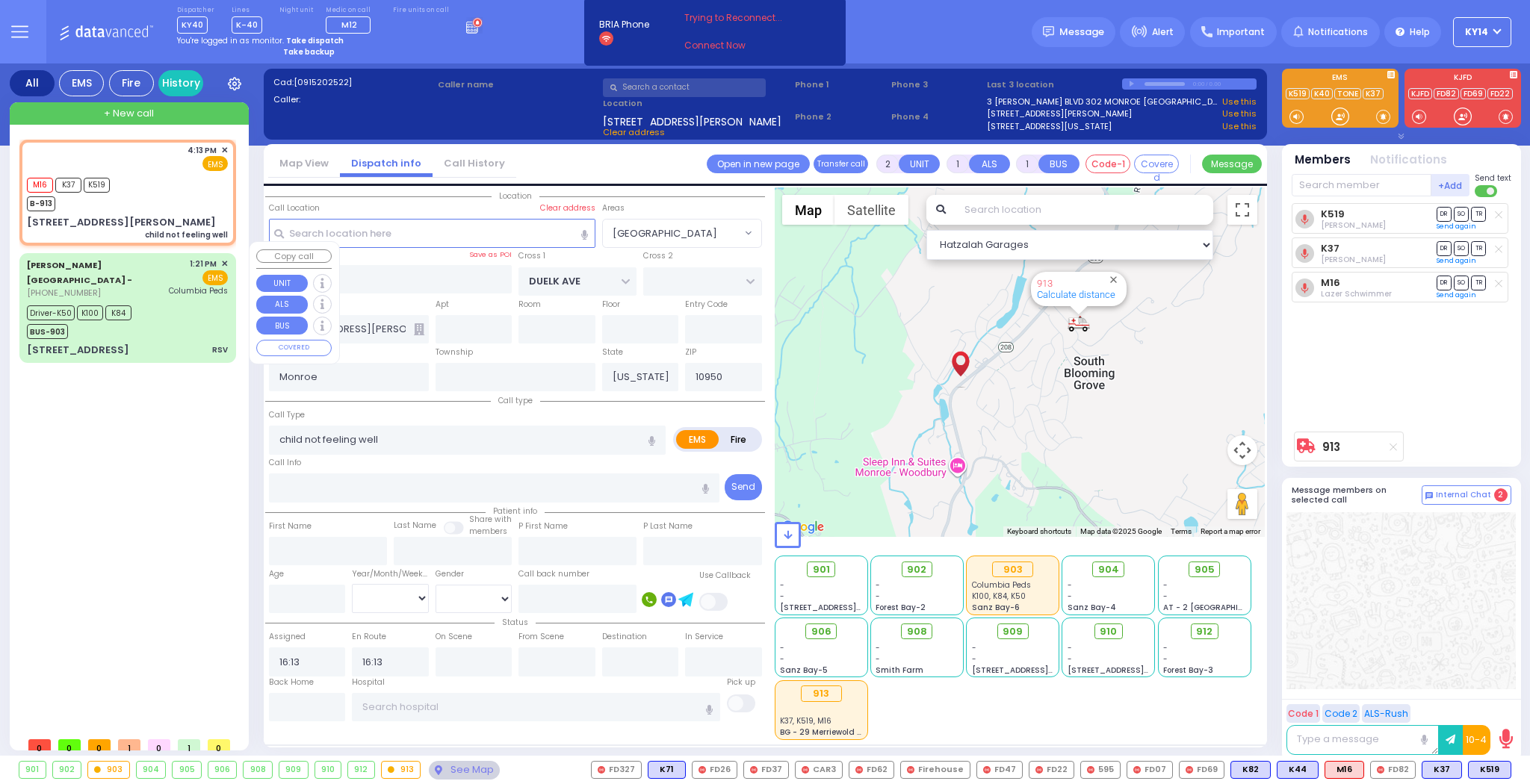
select select "Month"
select select "[DEMOGRAPHIC_DATA]"
type input "13:21"
type input "13:24"
type input "13:25"
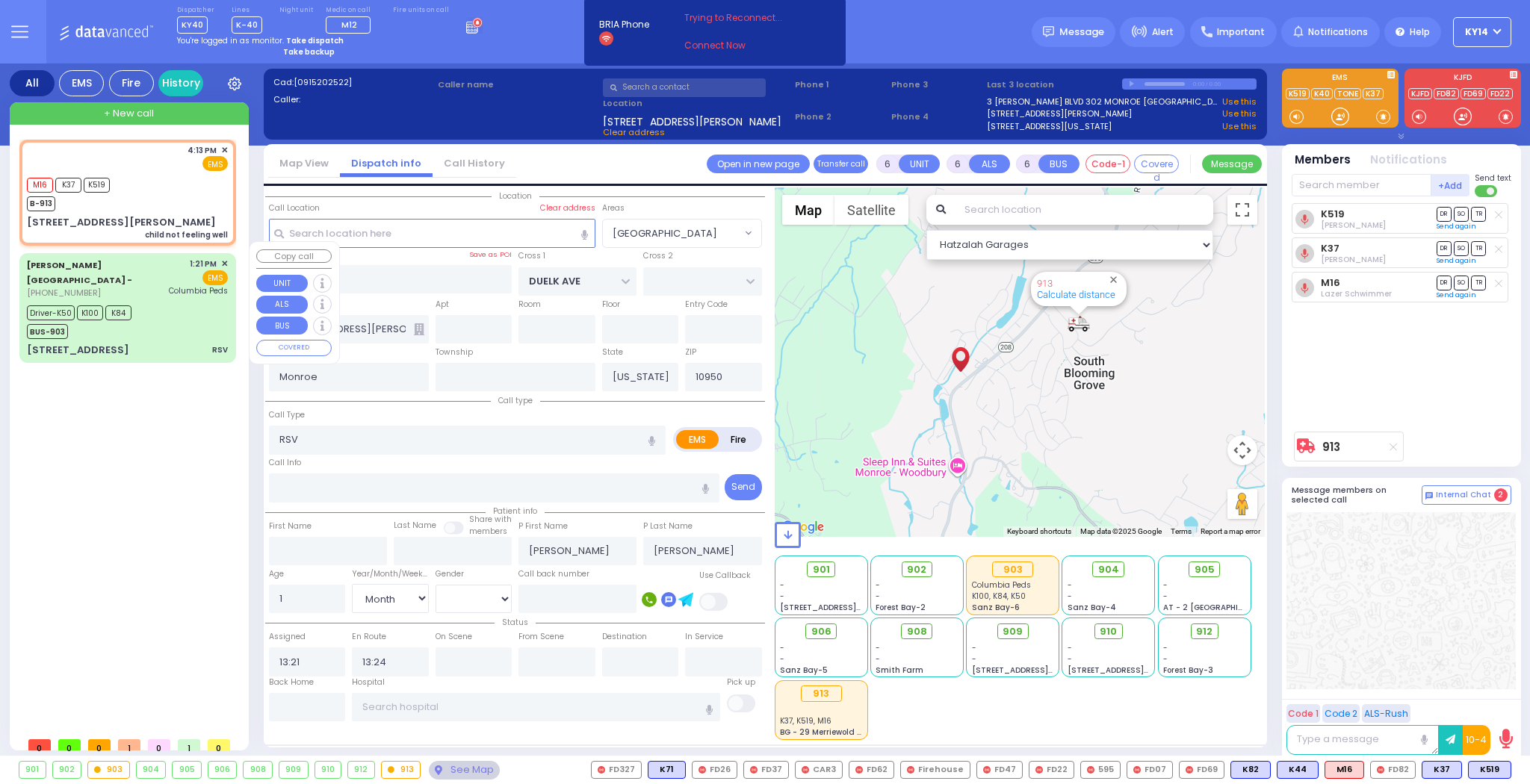
type input "13:42"
type input "14:31"
type input "14:41"
type input "Columbia Children's Hospital"
select select "Hatzalah Garages"
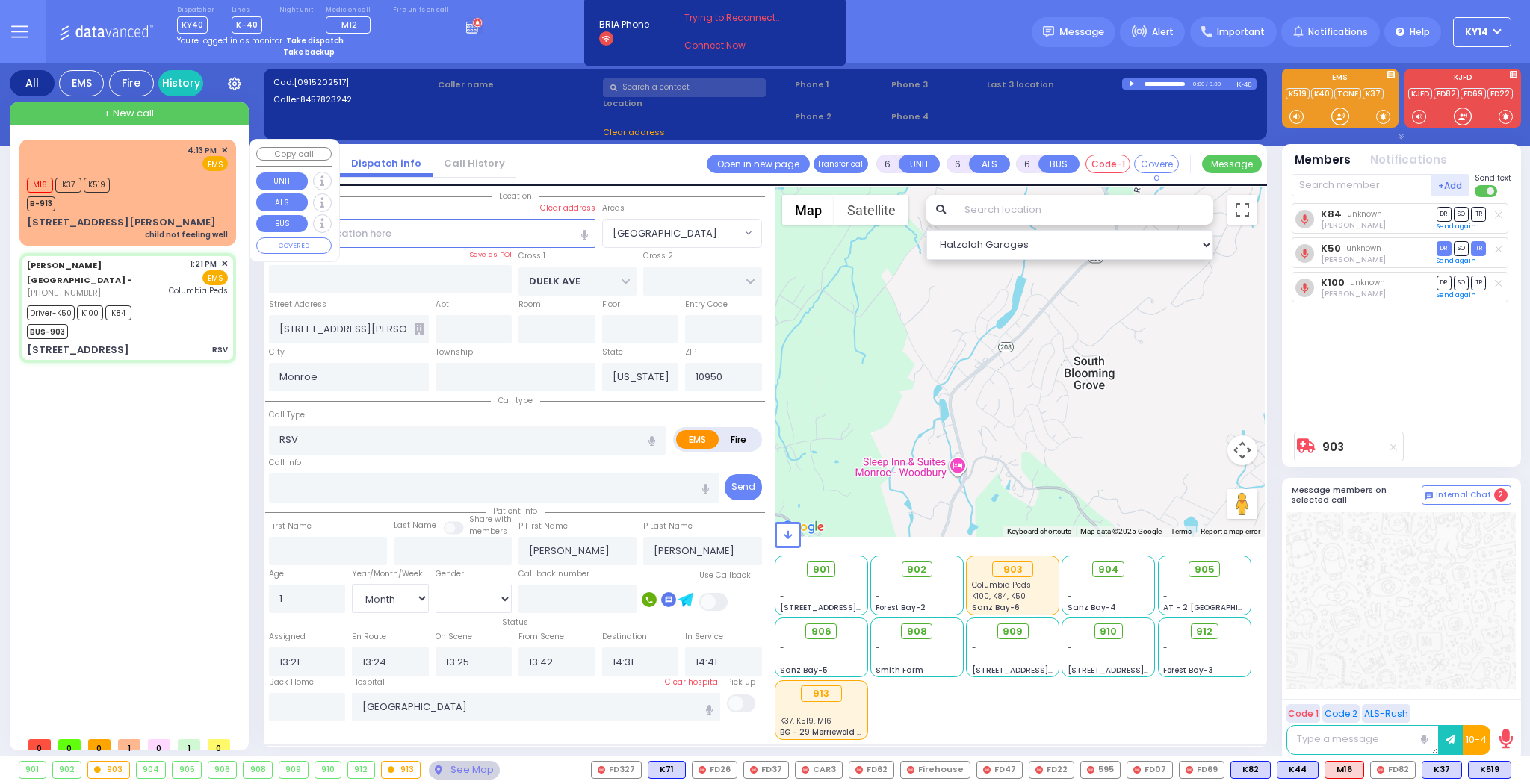
type input "[STREET_ADDRESS]"
type input "9"
type input "Arncliffe"
type input "New South Wales"
type input "2205"
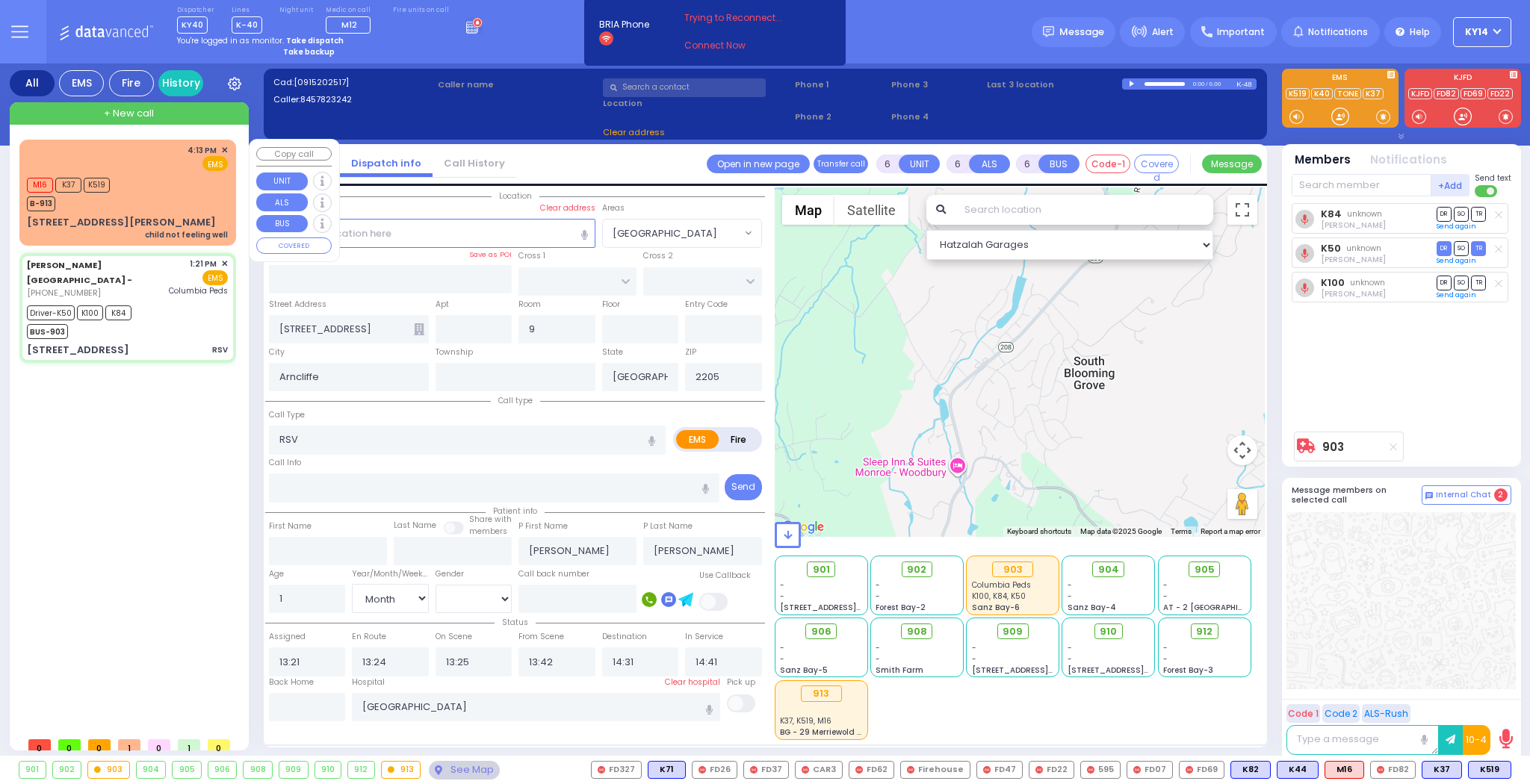
click at [167, 187] on div "M16 K37 K519 B-913" at bounding box center [127, 192] width 201 height 37
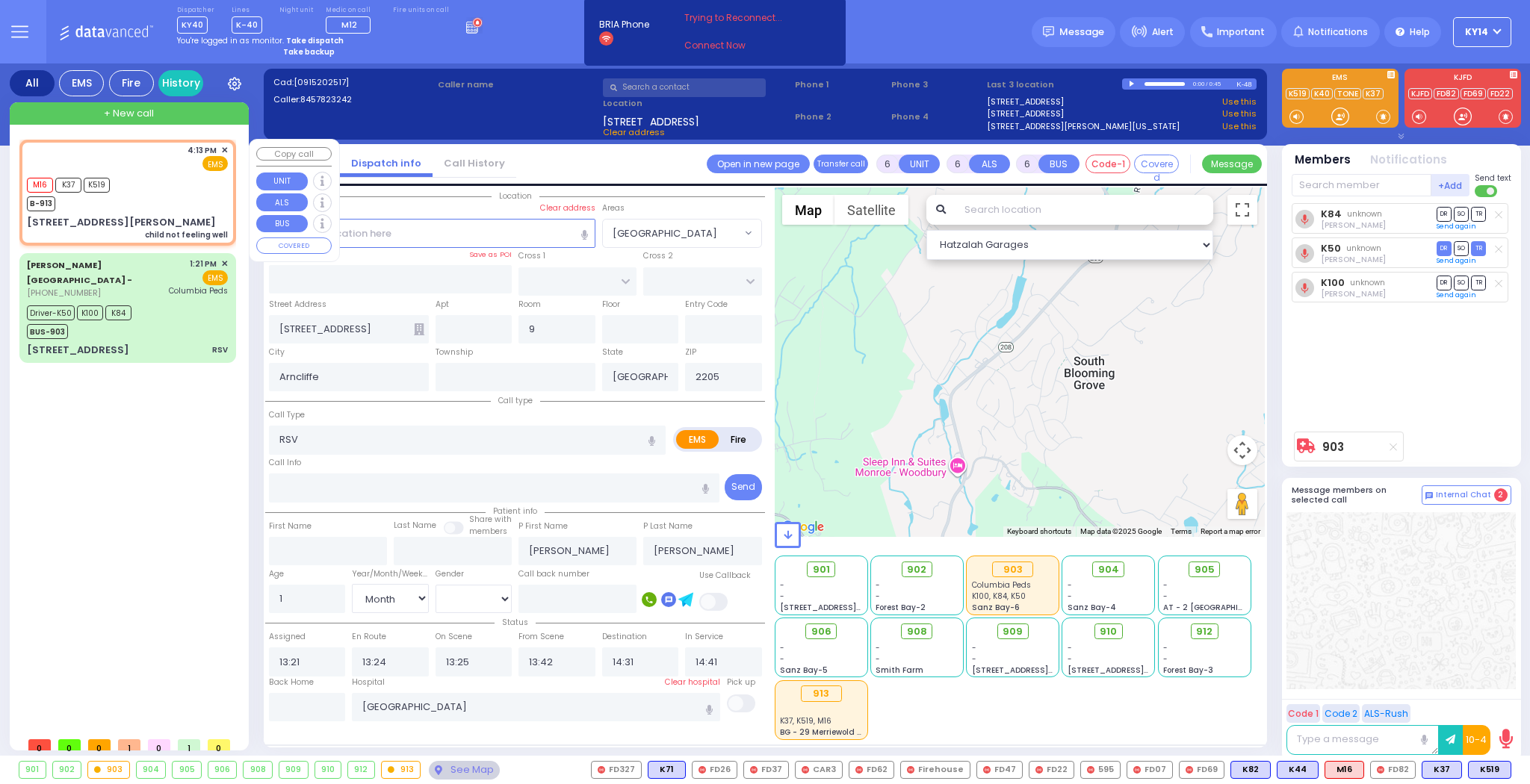
type input "2"
type input "1"
select select
type input "child not feeling well"
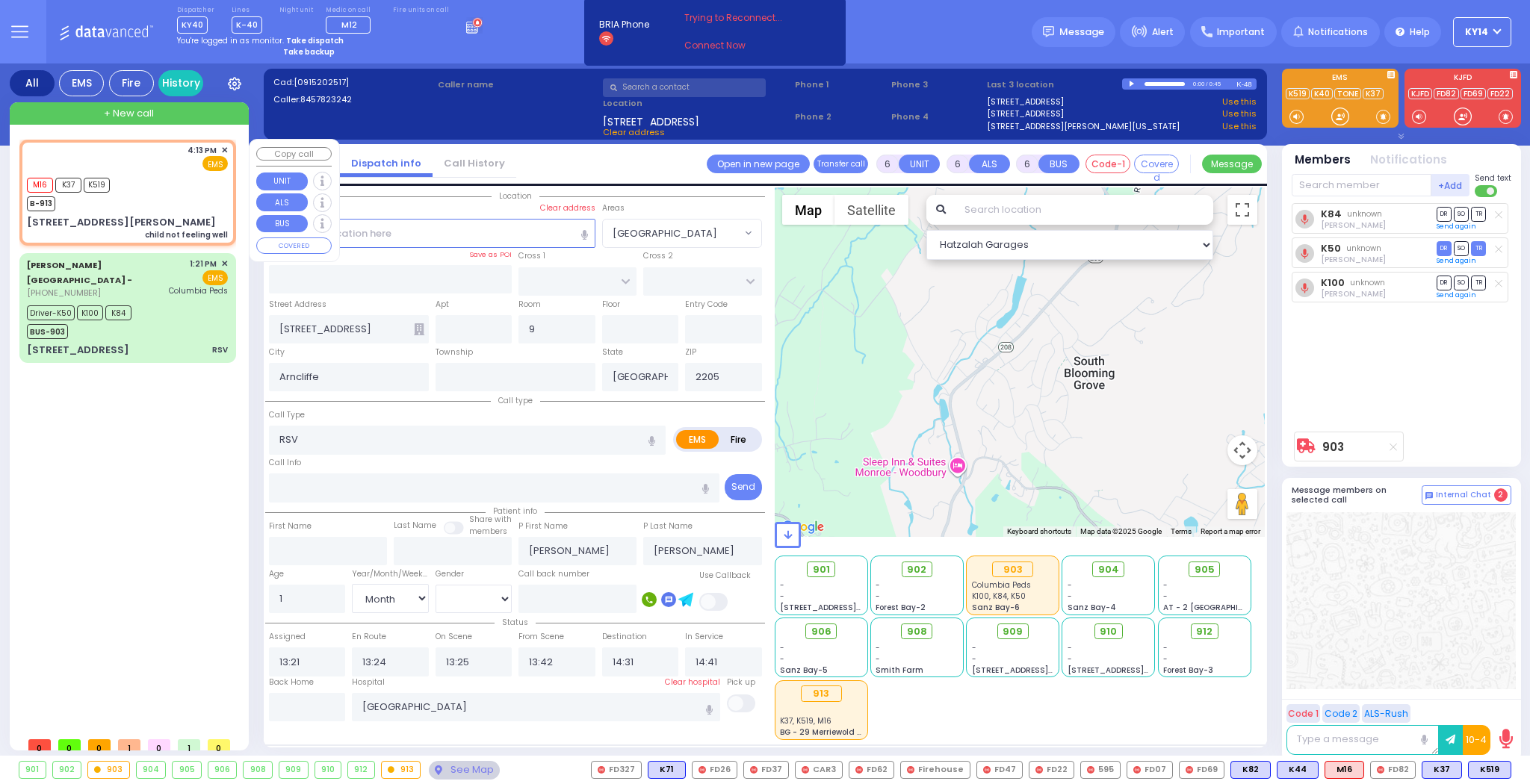
radio input "true"
select select
type input "16:13"
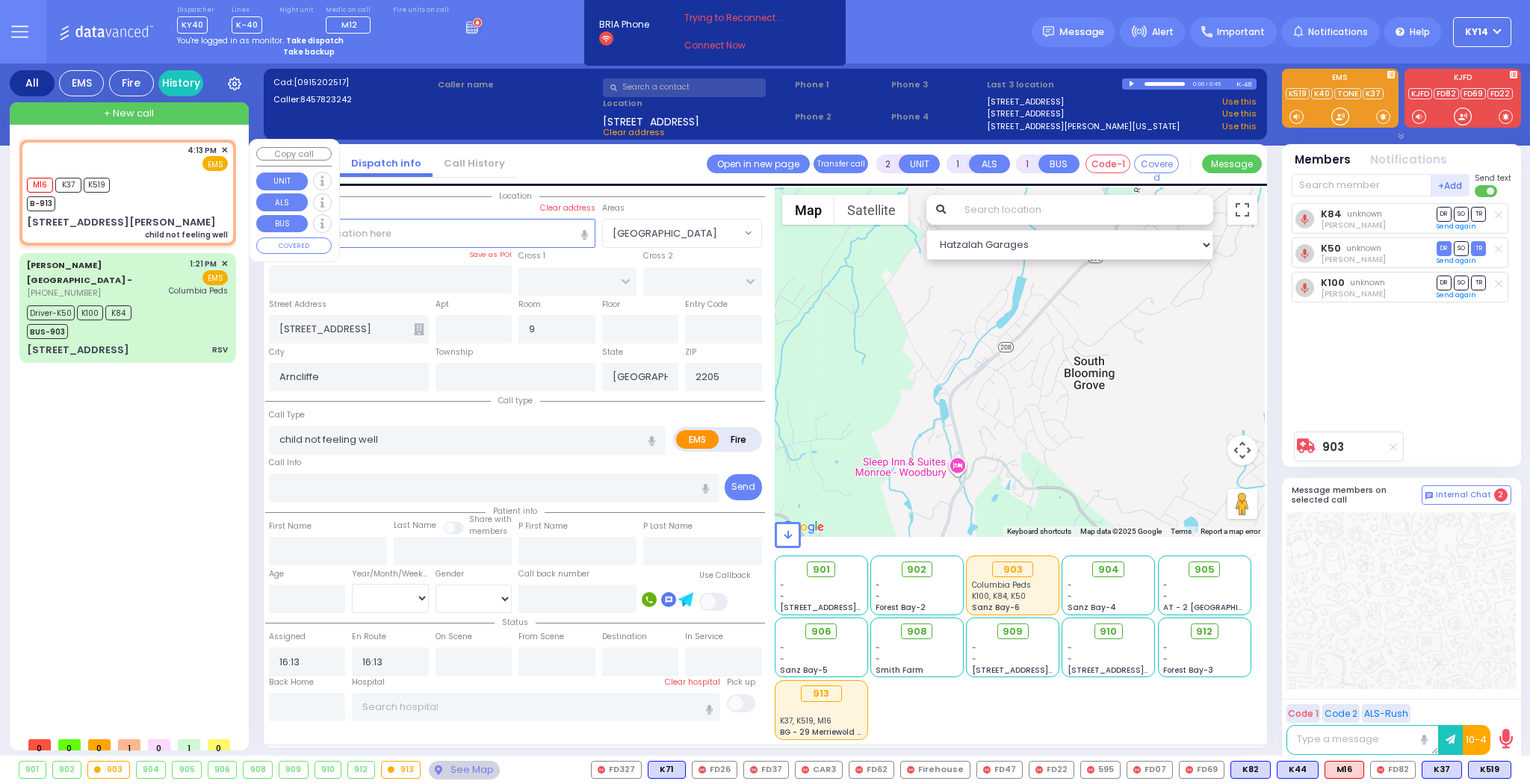
select select "Hatzalah Garages"
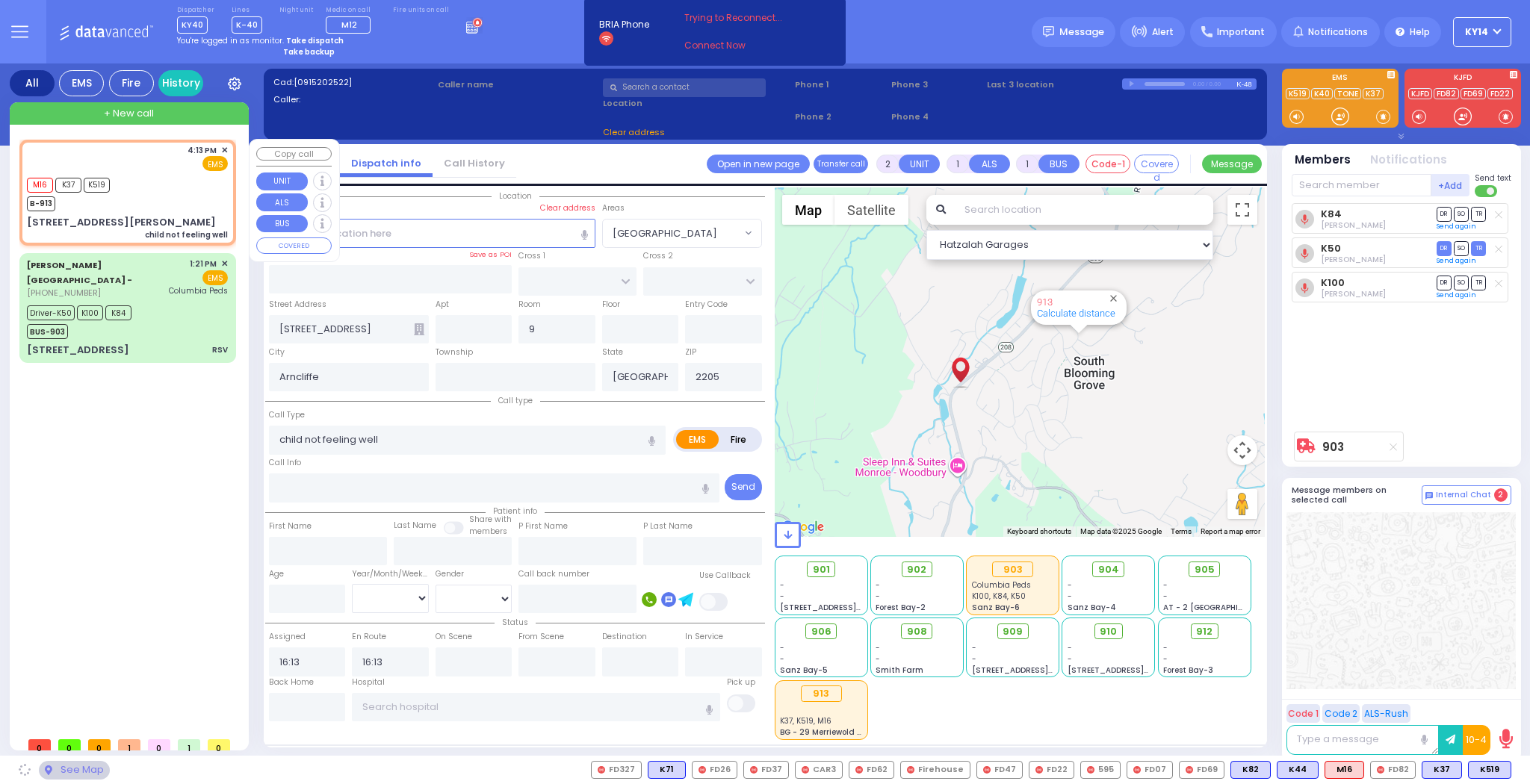
type input "DUELK AVE"
type input "[STREET_ADDRESS][PERSON_NAME]"
type input "Monroe"
type input "[US_STATE]"
type input "10950"
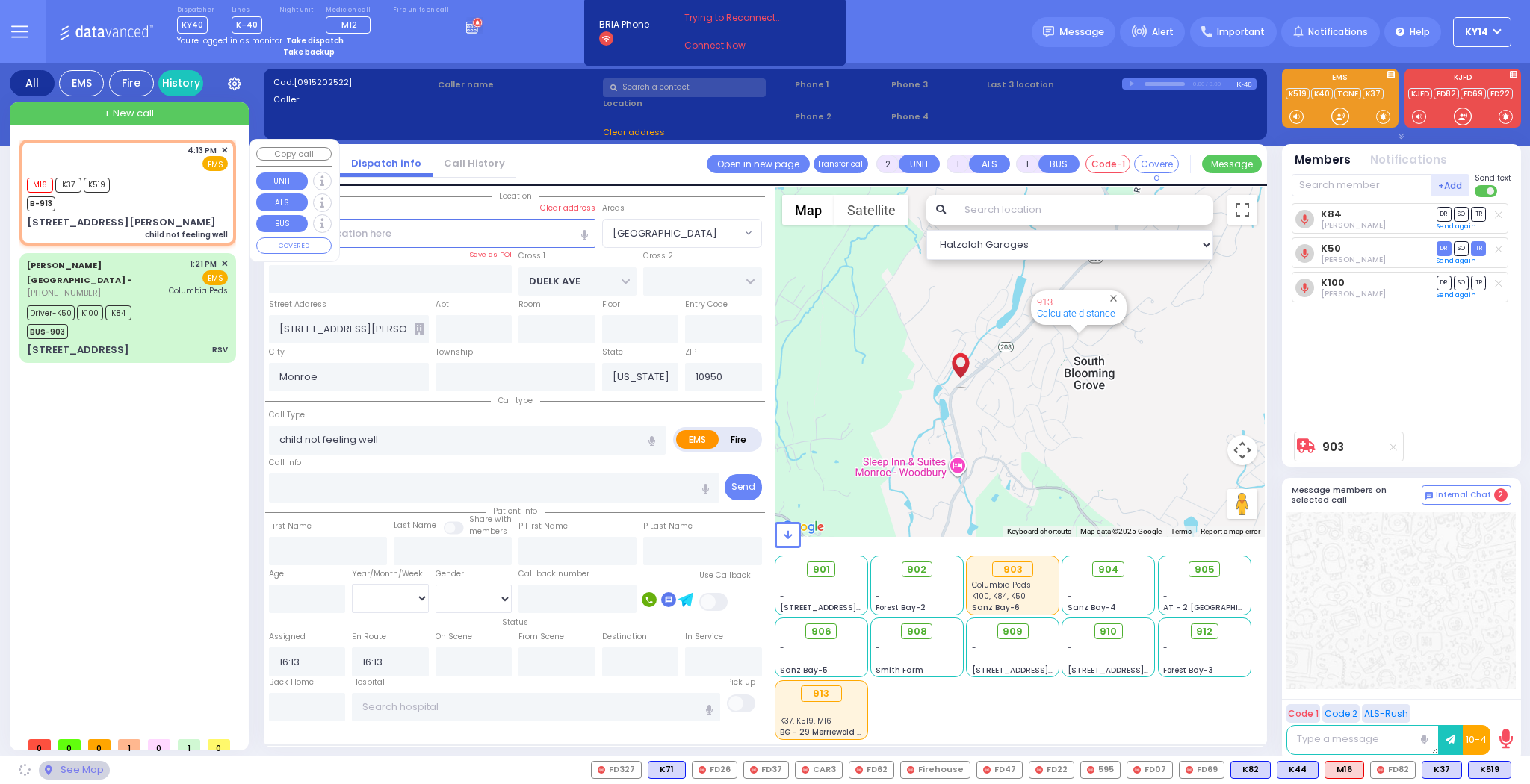
select select "[GEOGRAPHIC_DATA]"
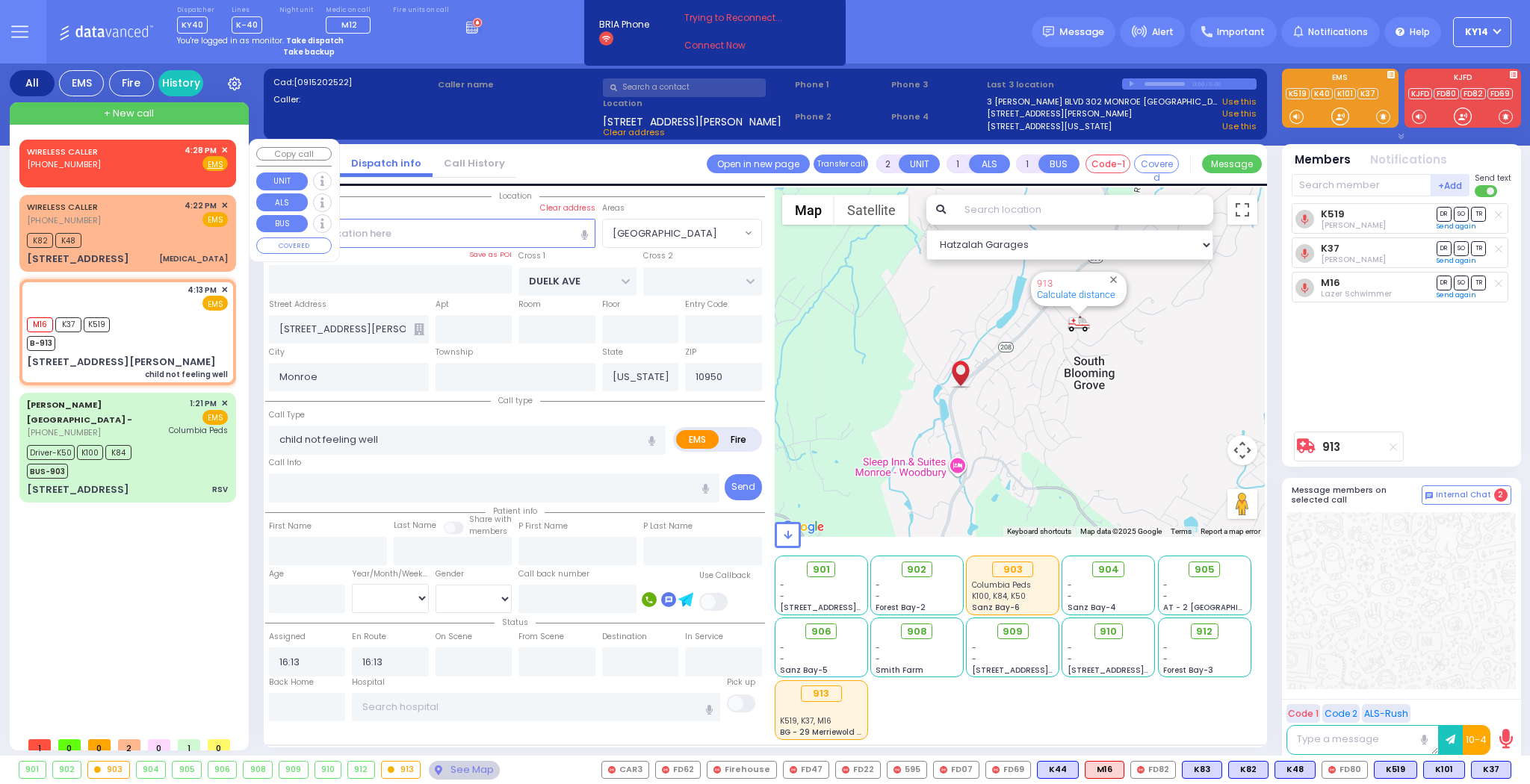
select select
radio input "true"
select select
select select "Hatzalah Garages"
type input "YOEL KLEIN BLVD"
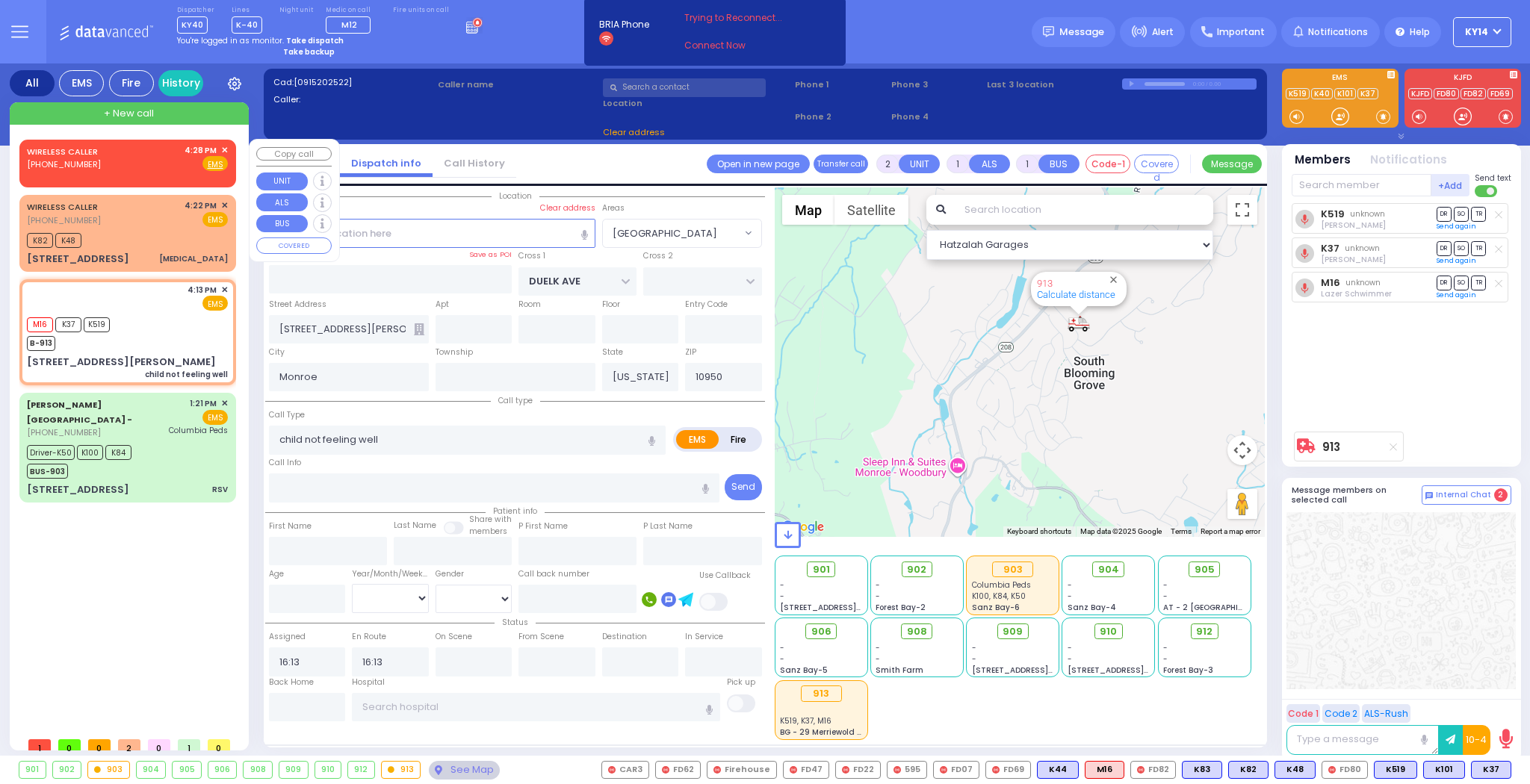
type input "MERON DR"
type input "3 Yoel Klein Boulevard"
select select "SECTION 6"
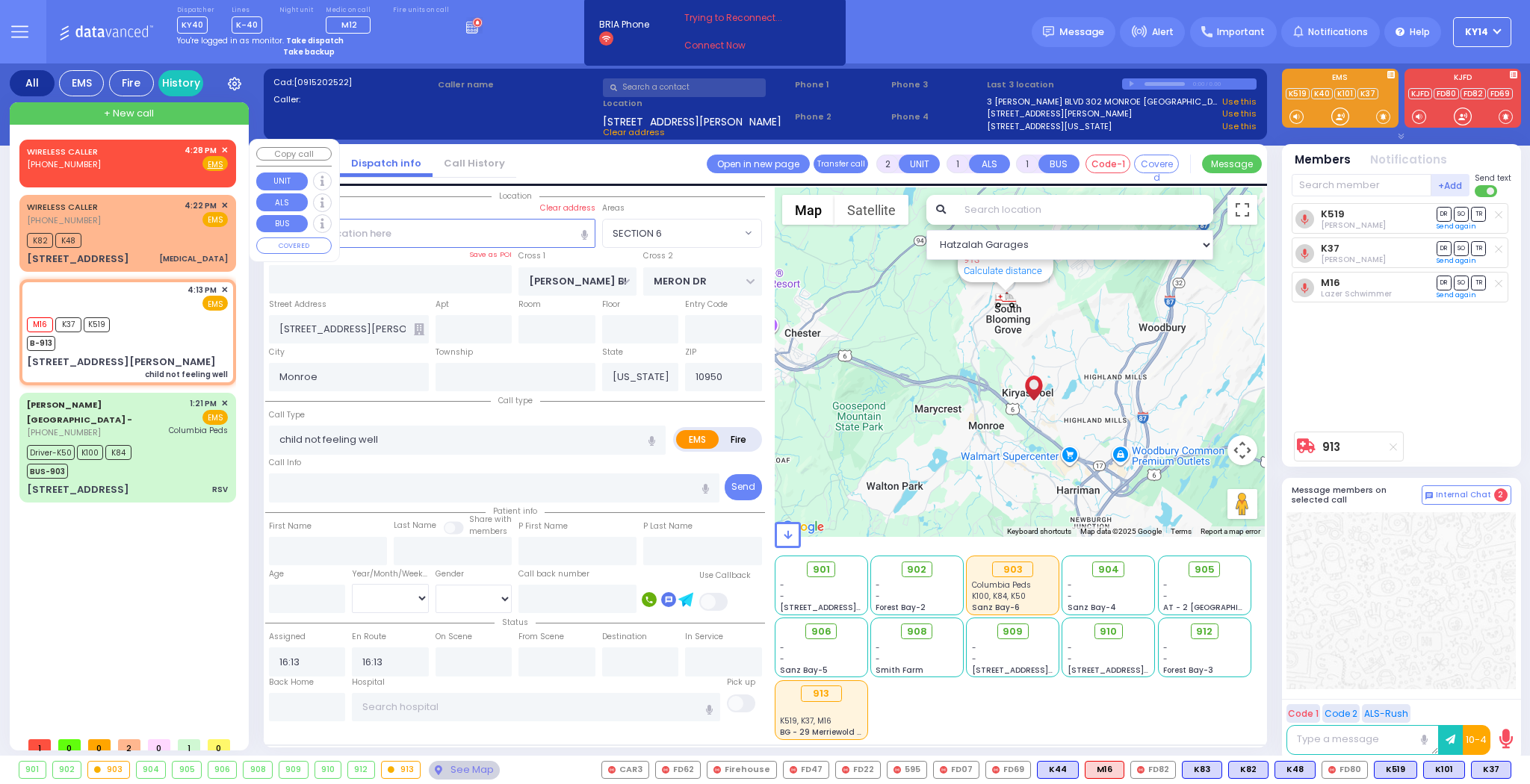
select select
radio input "true"
select select
select select "Hatzalah Garages"
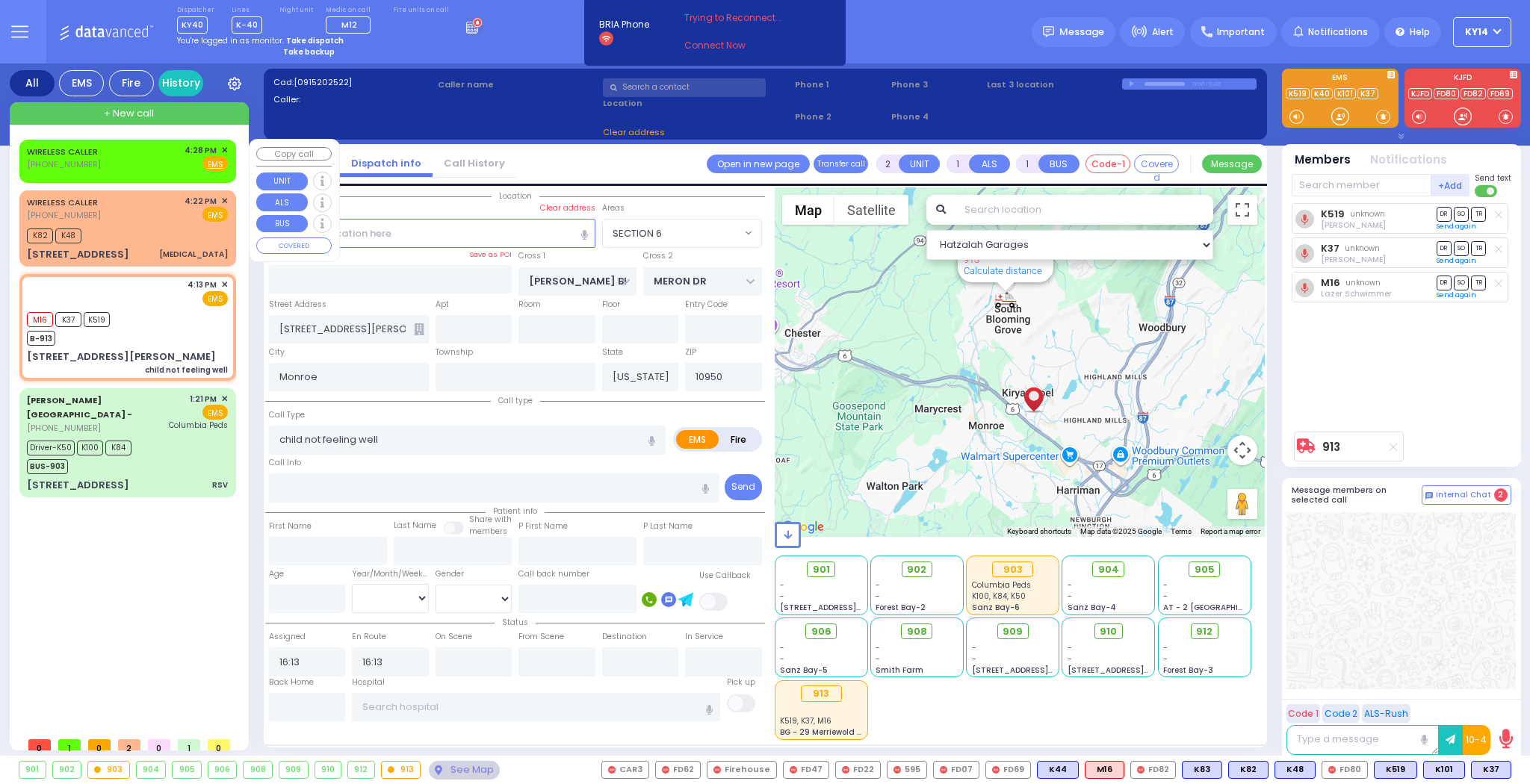
type input "012"
select select "SECTION 6"
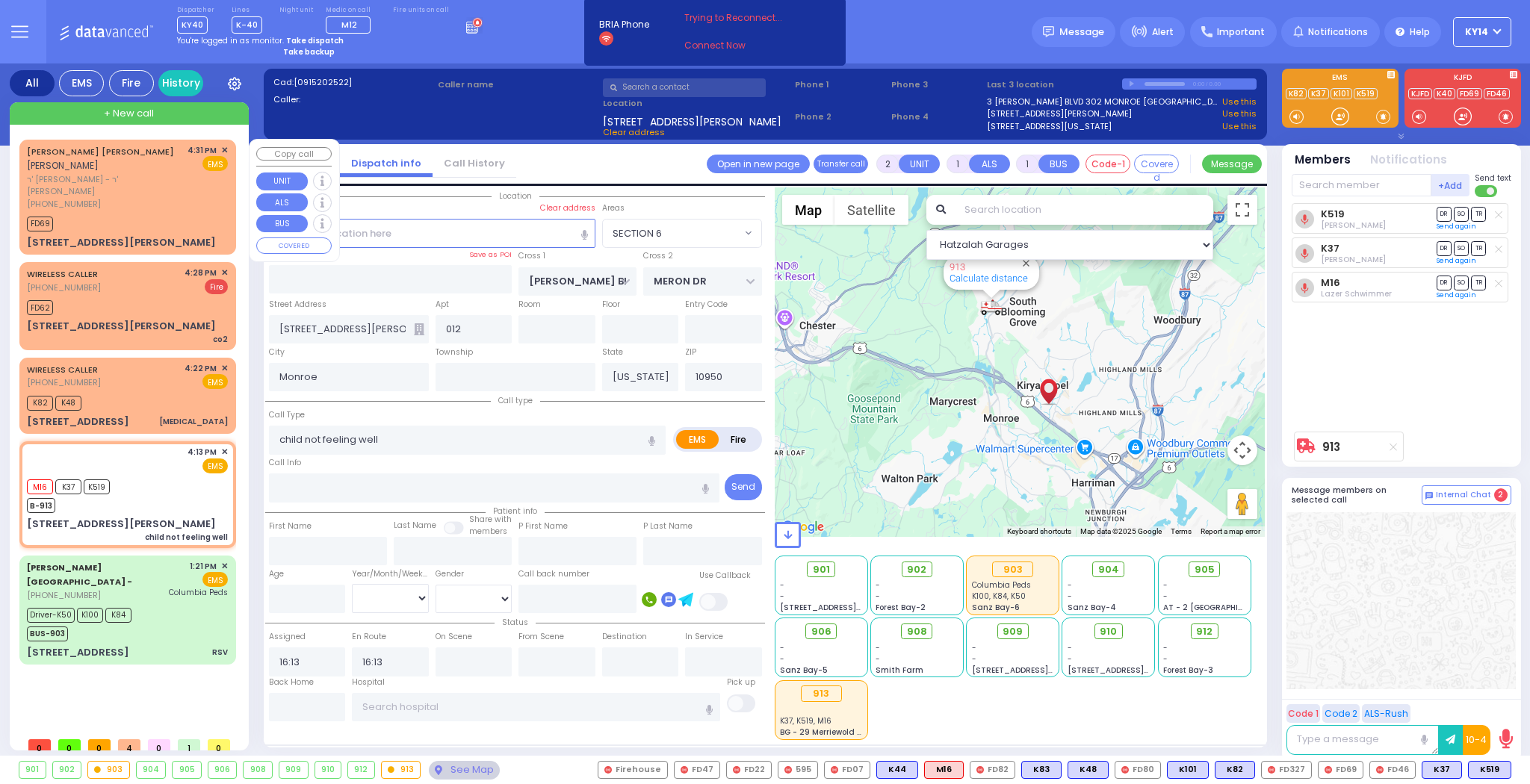
select select
radio input "true"
select select
select select "Hatzalah Garages"
type input "DUELK AVE"
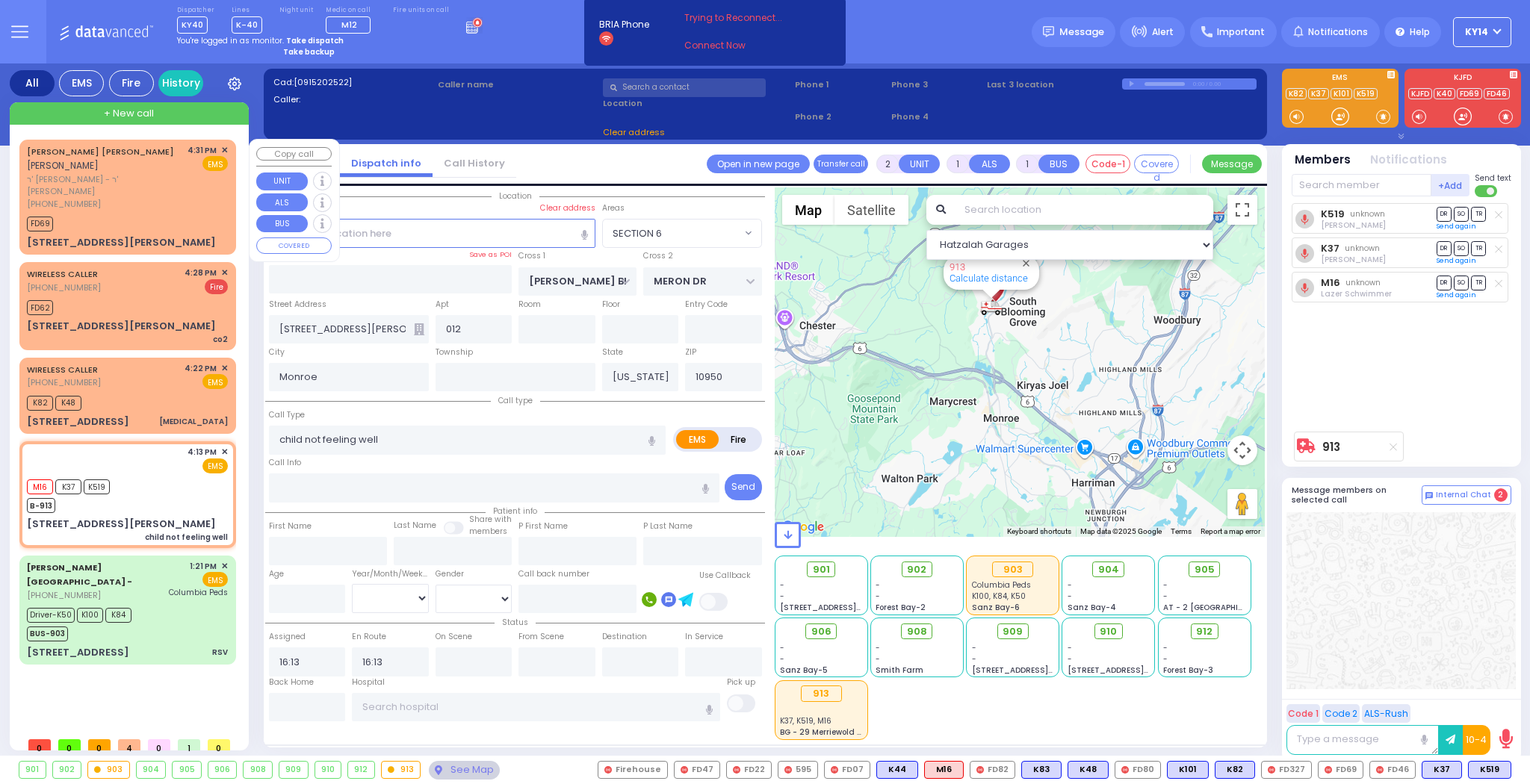
type input "[STREET_ADDRESS][PERSON_NAME]"
select select "[GEOGRAPHIC_DATA]"
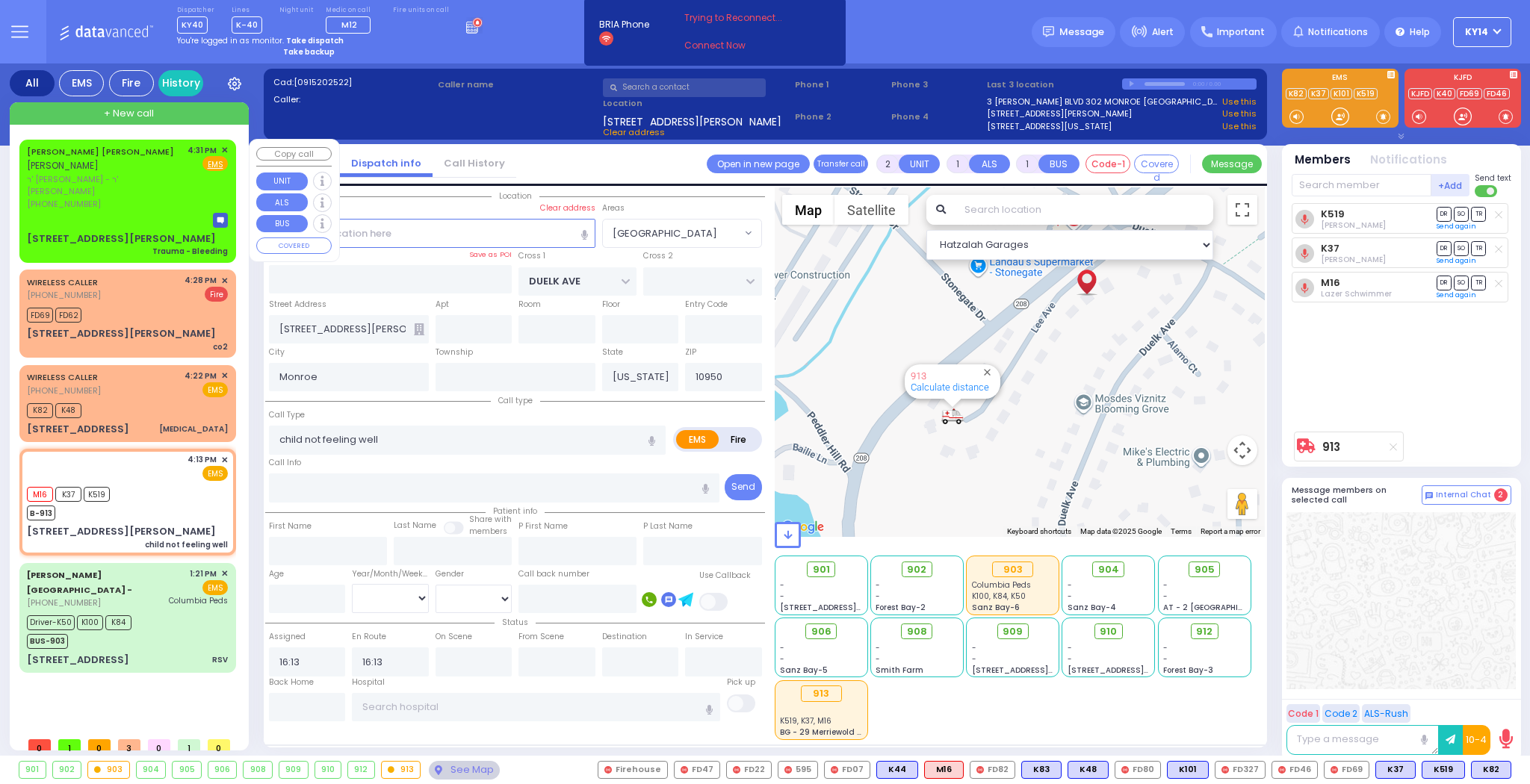
select select "[GEOGRAPHIC_DATA]"
select select
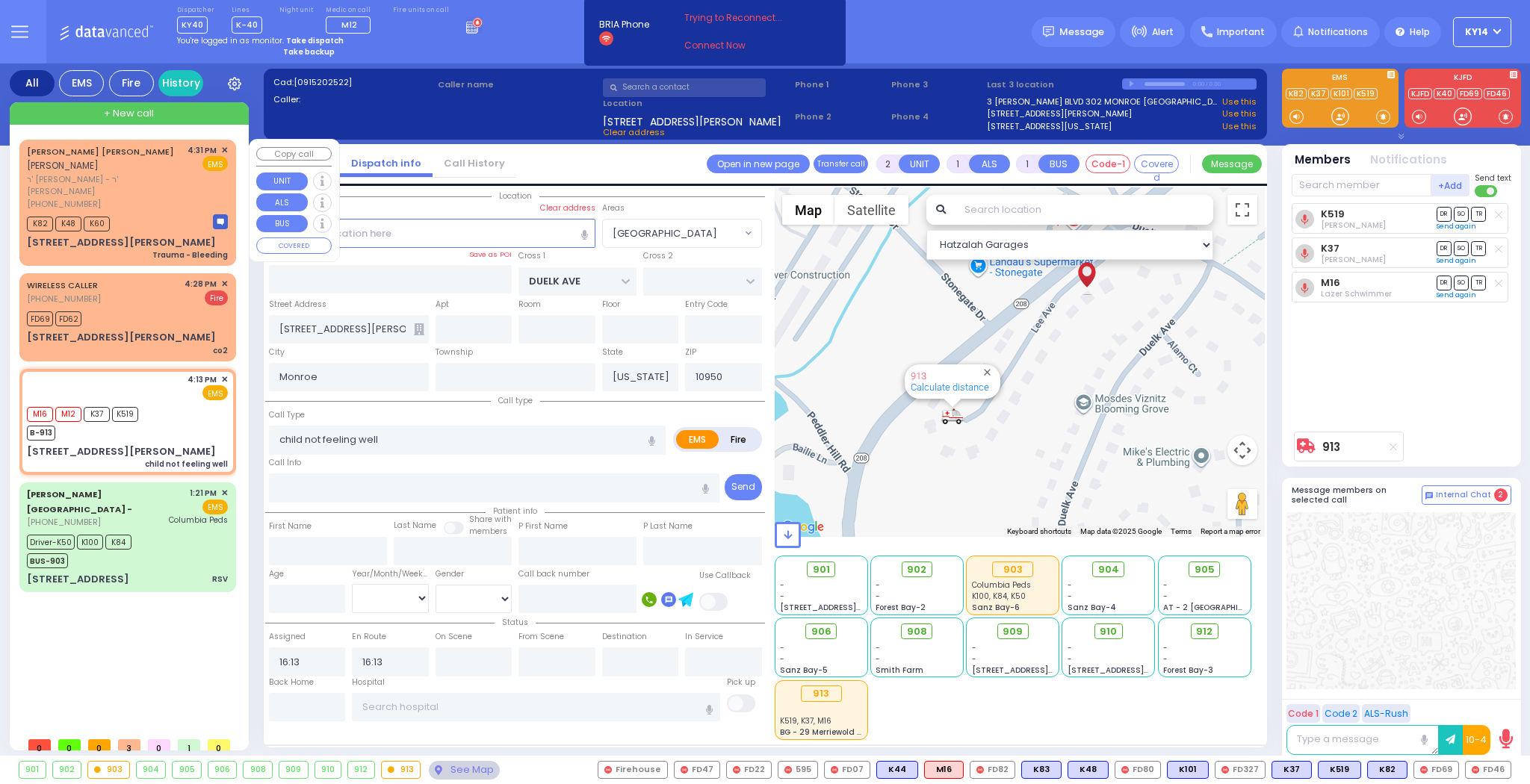
select select
radio input "true"
select select
select select "Hatzalah Garages"
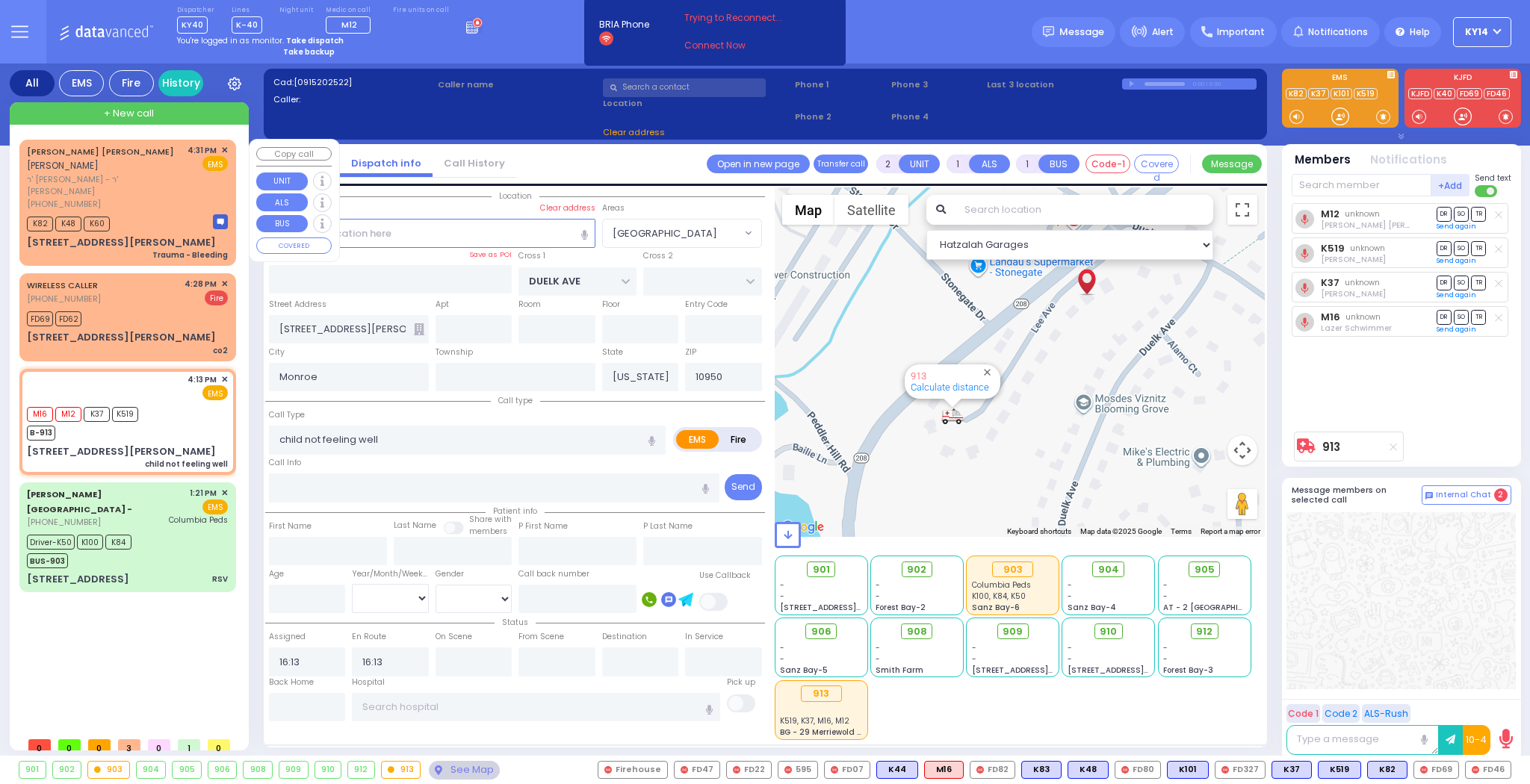
select select "[GEOGRAPHIC_DATA]"
select select
radio input "true"
select select
select select "Hatzalah Garages"
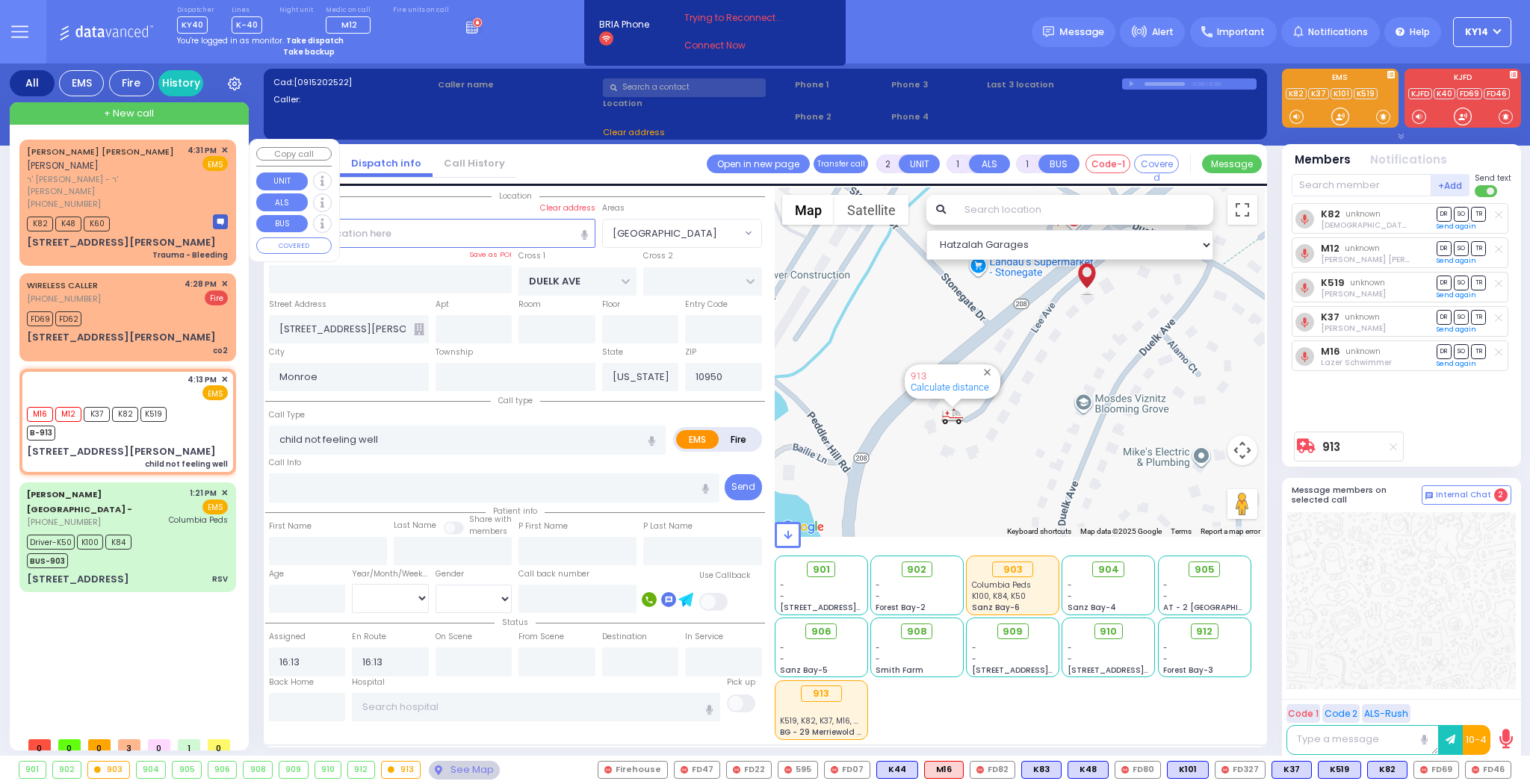
select select "[GEOGRAPHIC_DATA]"
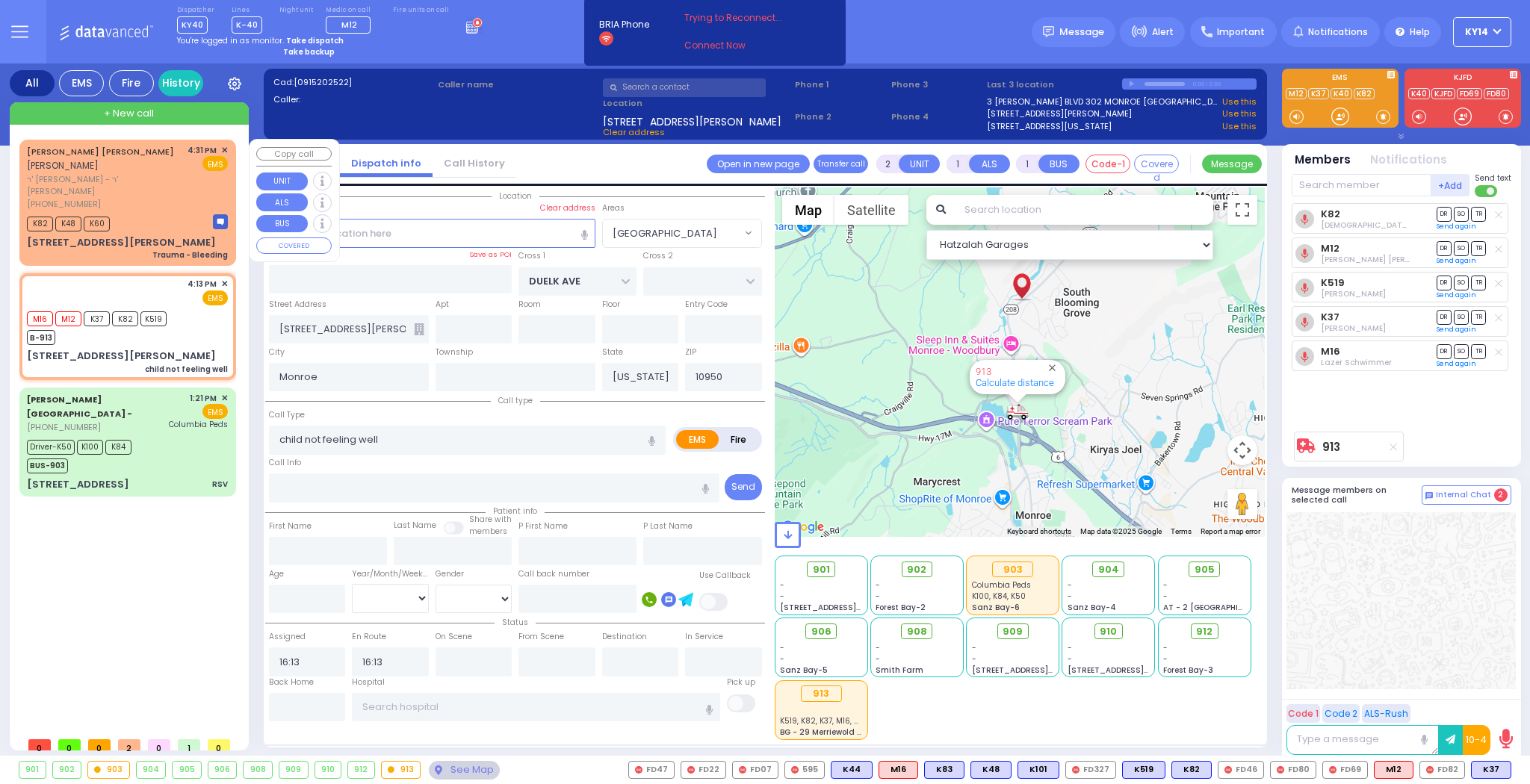
click at [164, 167] on div "[PERSON_NAME] [PERSON_NAME] [PERSON_NAME]" at bounding box center [104, 159] width 155 height 29
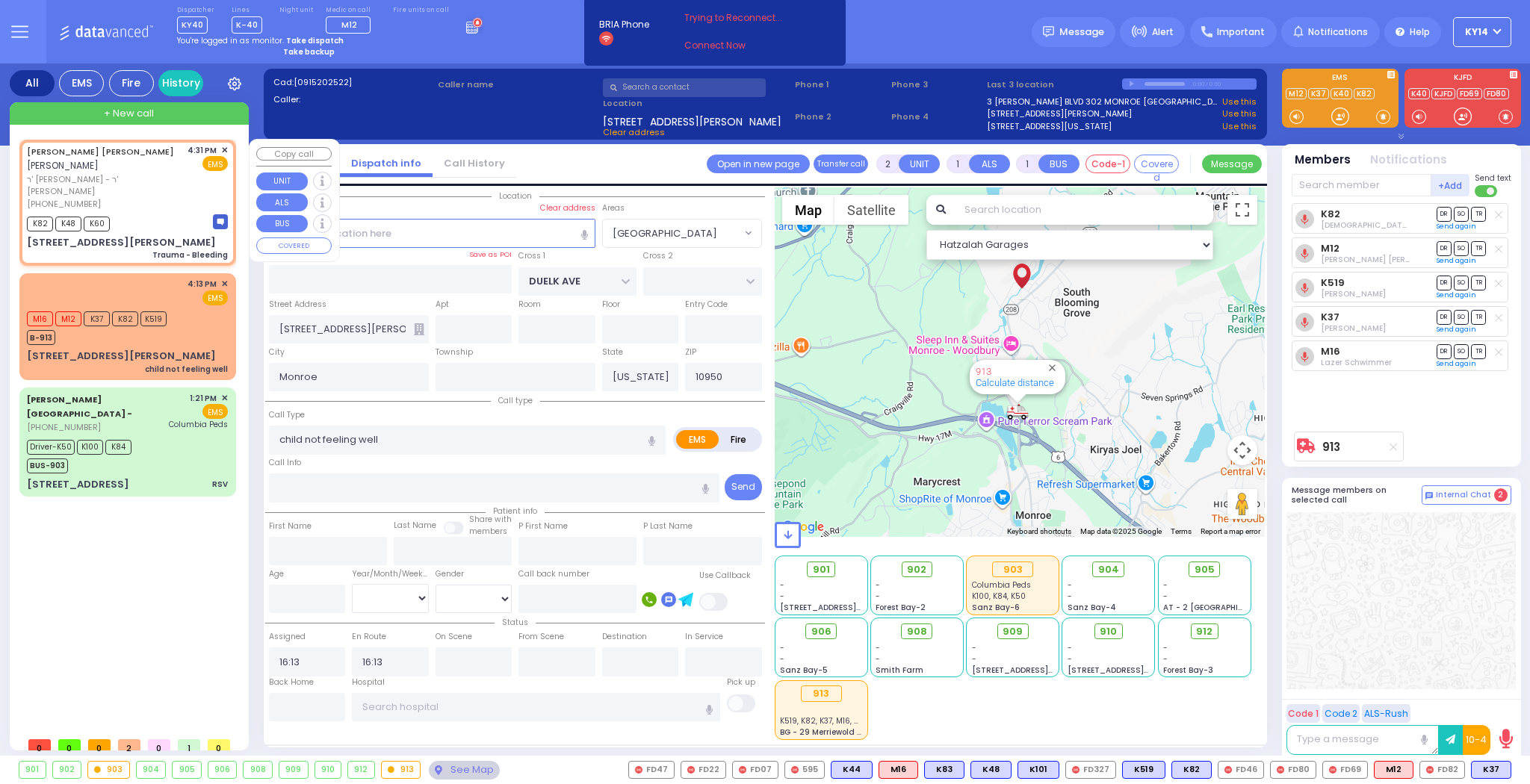
select select
type input "Trauma - Bleeding"
radio input "true"
type input "[PERSON_NAME]"
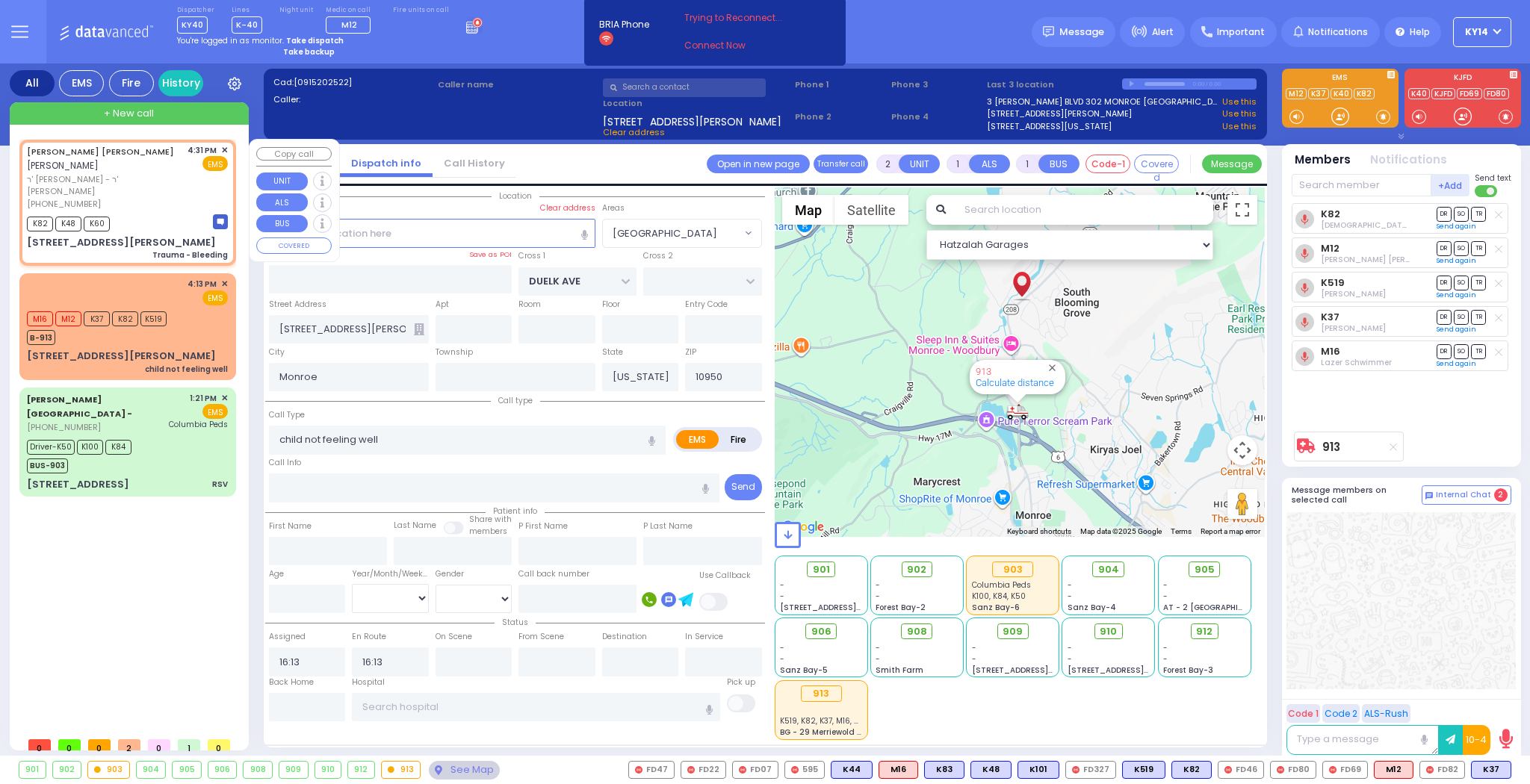
select select
type input "16:31"
type input "GETZIL BERGER BLVD"
type input "KAHAN DR"
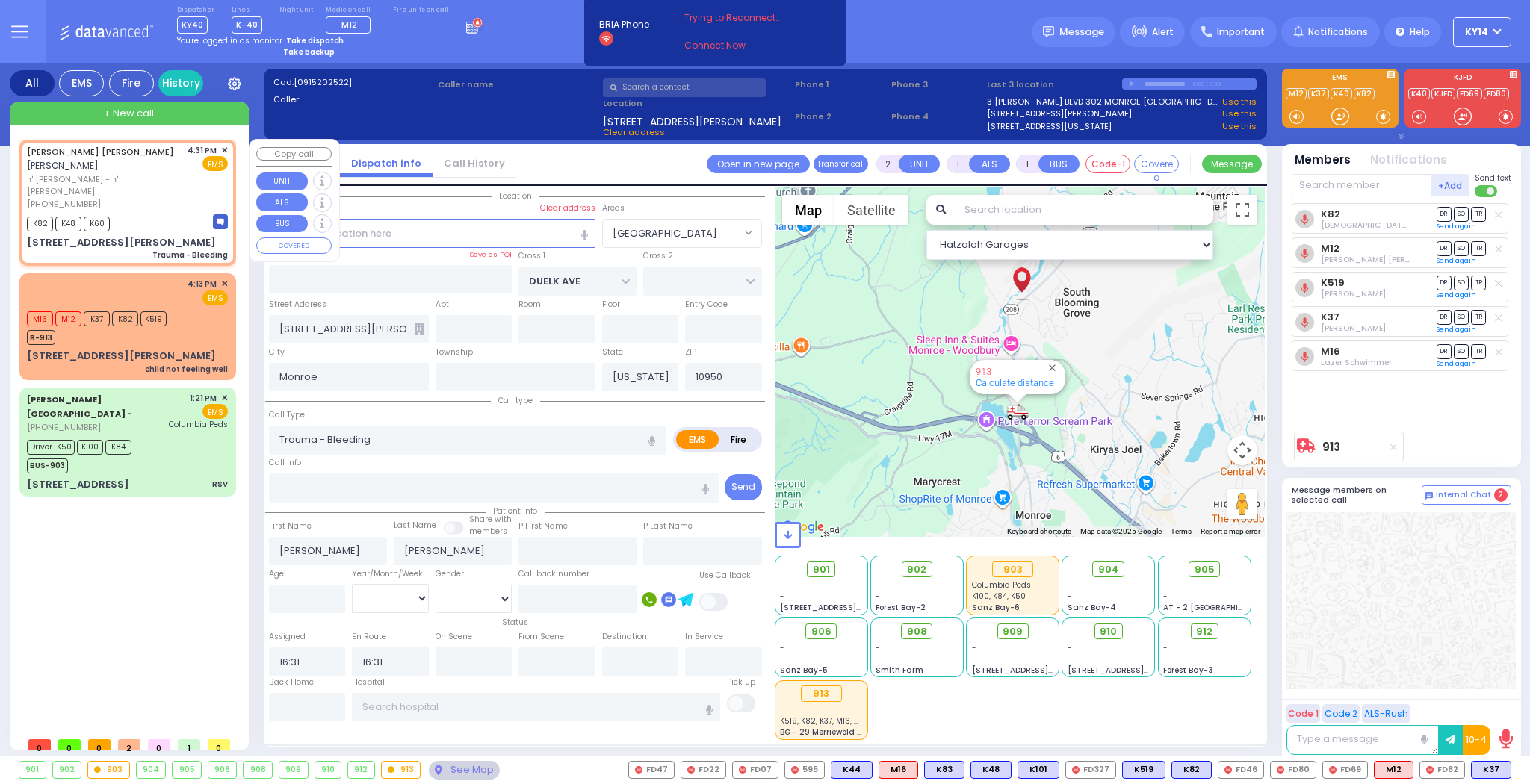
type input "15 [PERSON_NAME] BLVD"
type input "202"
select select "SECTION 4"
select select "Hatzalah Garages"
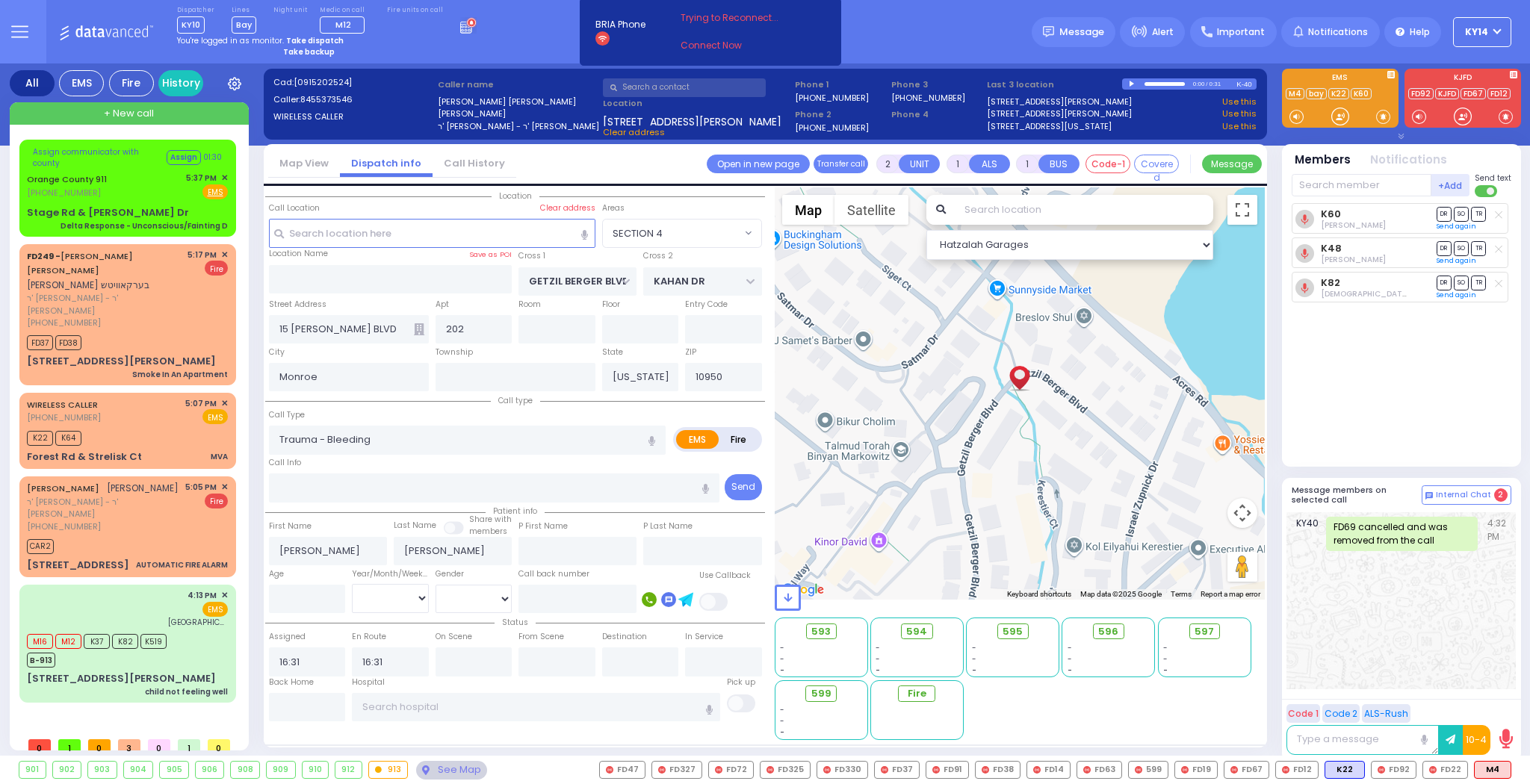
select select "SECTION 4"
select select
